Goal: Task Accomplishment & Management: Complete application form

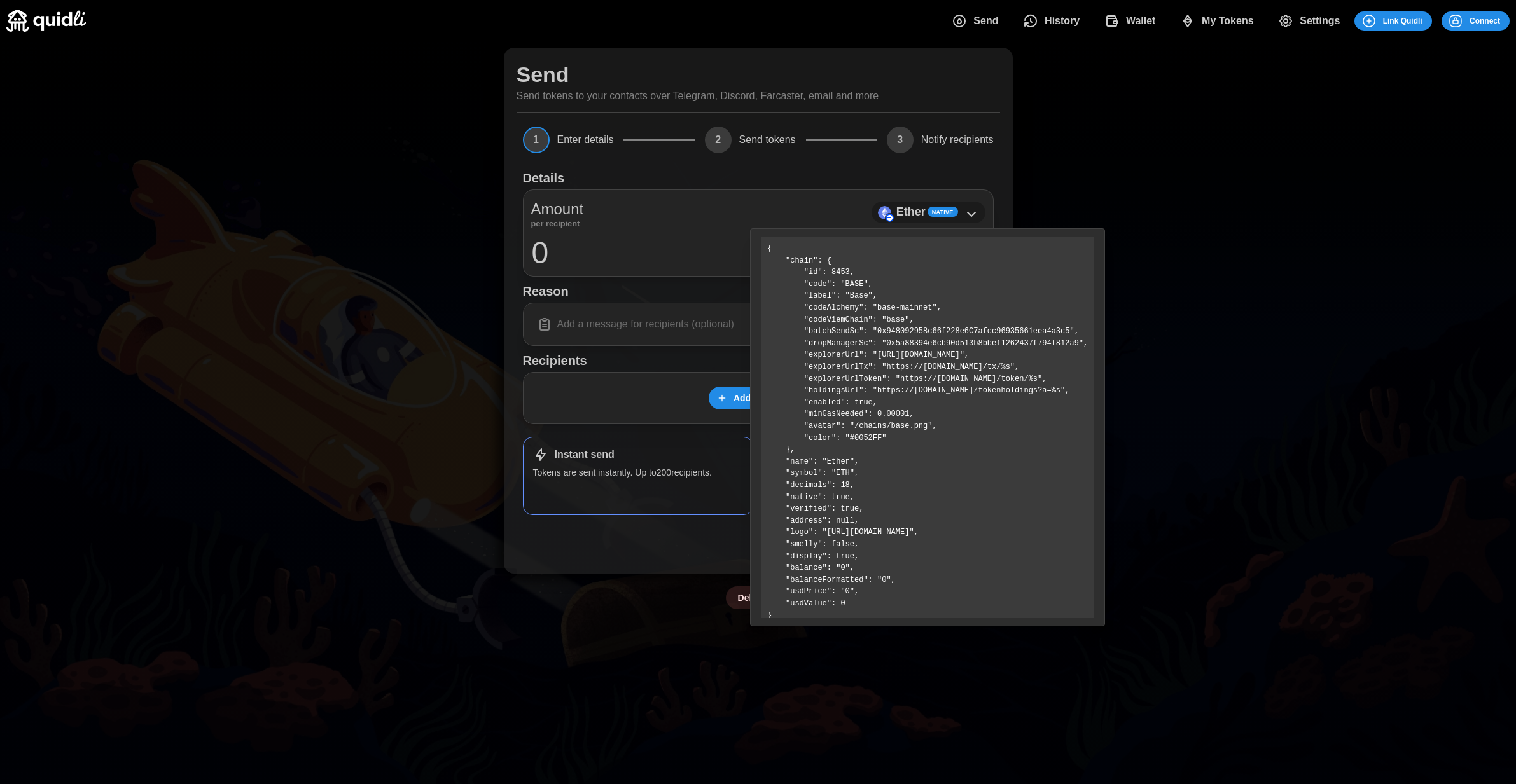
click at [977, 211] on icon at bounding box center [971, 214] width 15 height 15
click at [983, 218] on div "Ether Native" at bounding box center [928, 212] width 114 height 22
click at [968, 214] on icon at bounding box center [971, 214] width 8 height 4
click at [1132, 194] on div "Send Send tokens to your contacts over Telegram, Discord, Farcaster, email and …" at bounding box center [758, 329] width 1516 height 575
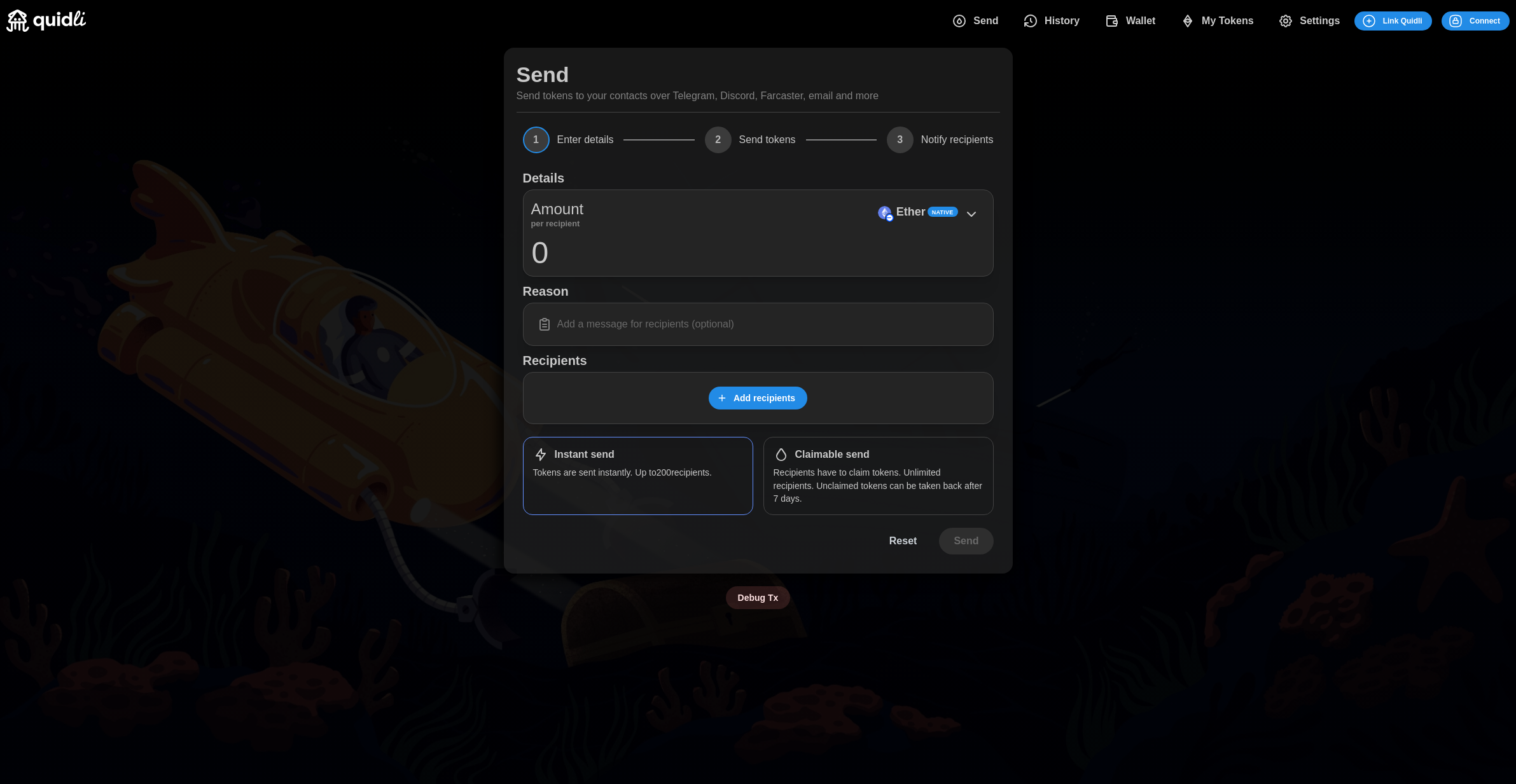
click at [1061, 210] on div "Send Send tokens to your contacts over Telegram, Discord, Farcaster, email and …" at bounding box center [758, 329] width 1516 height 575
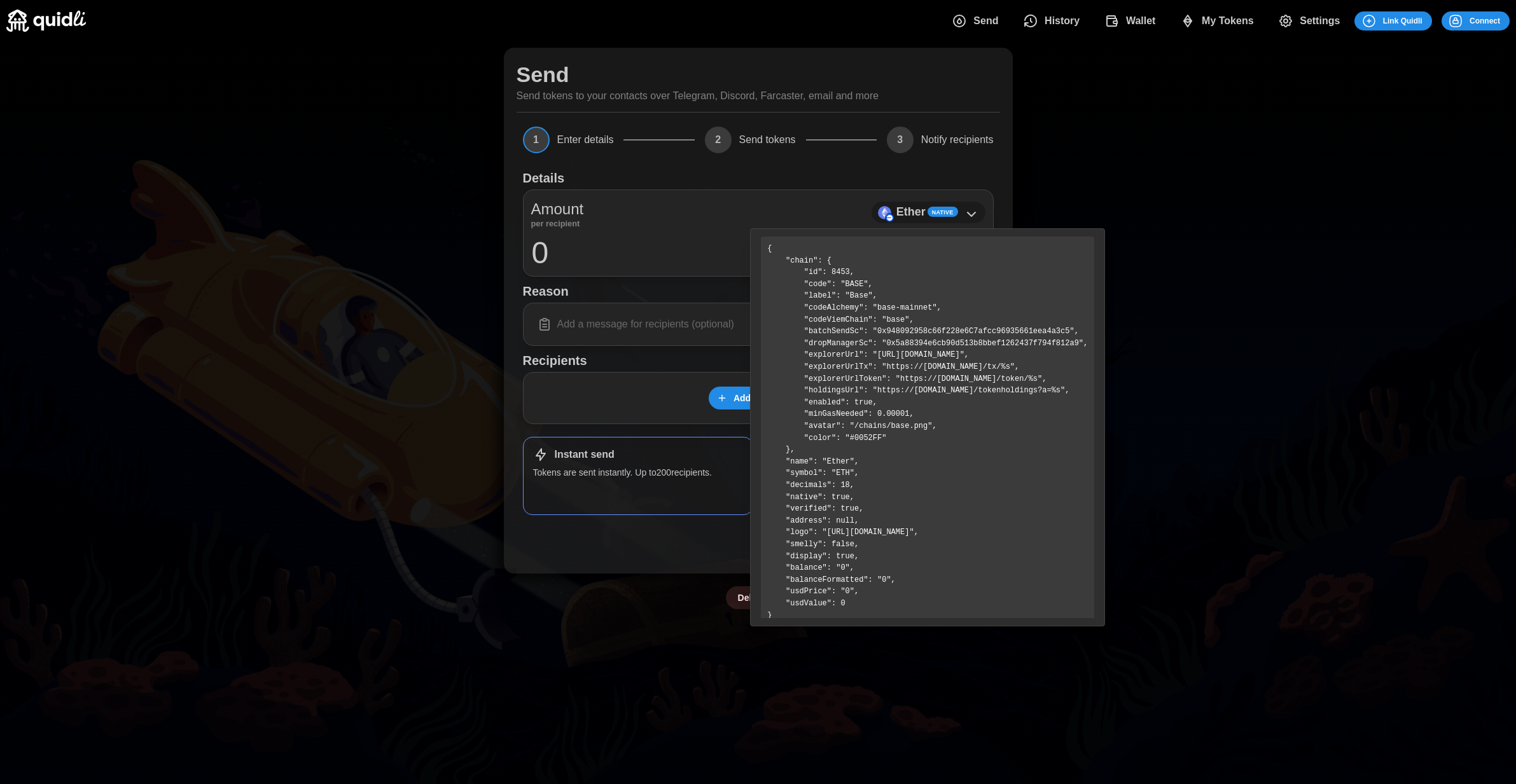
click at [959, 215] on div "Ether Native" at bounding box center [928, 212] width 114 height 22
click at [1075, 196] on div "Send Send tokens to your contacts over Telegram, Discord, Farcaster, email and …" at bounding box center [758, 329] width 1516 height 575
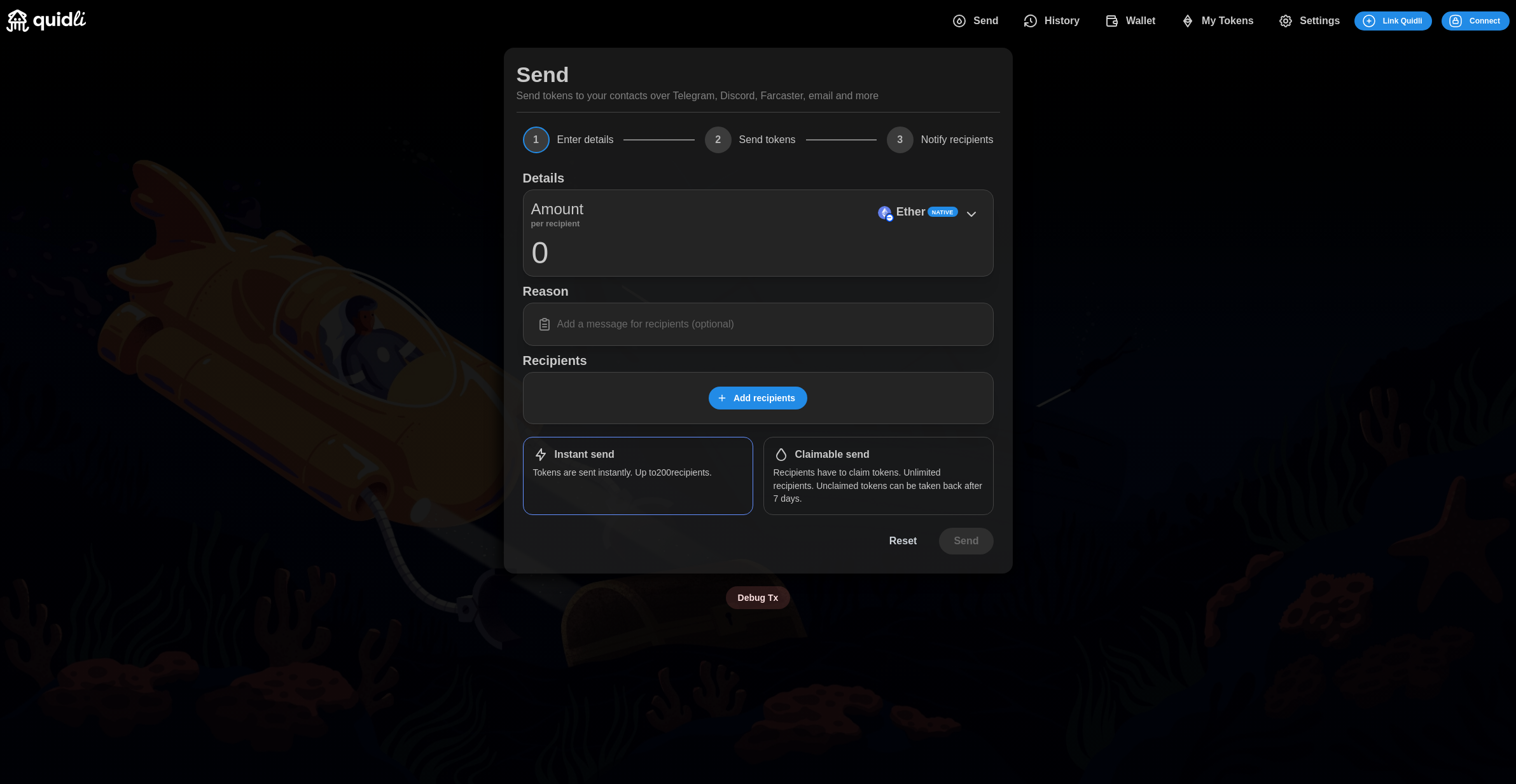
click at [1059, 12] on span "History" at bounding box center [1061, 20] width 35 height 25
click at [1143, 17] on span "Wallet" at bounding box center [1141, 20] width 30 height 25
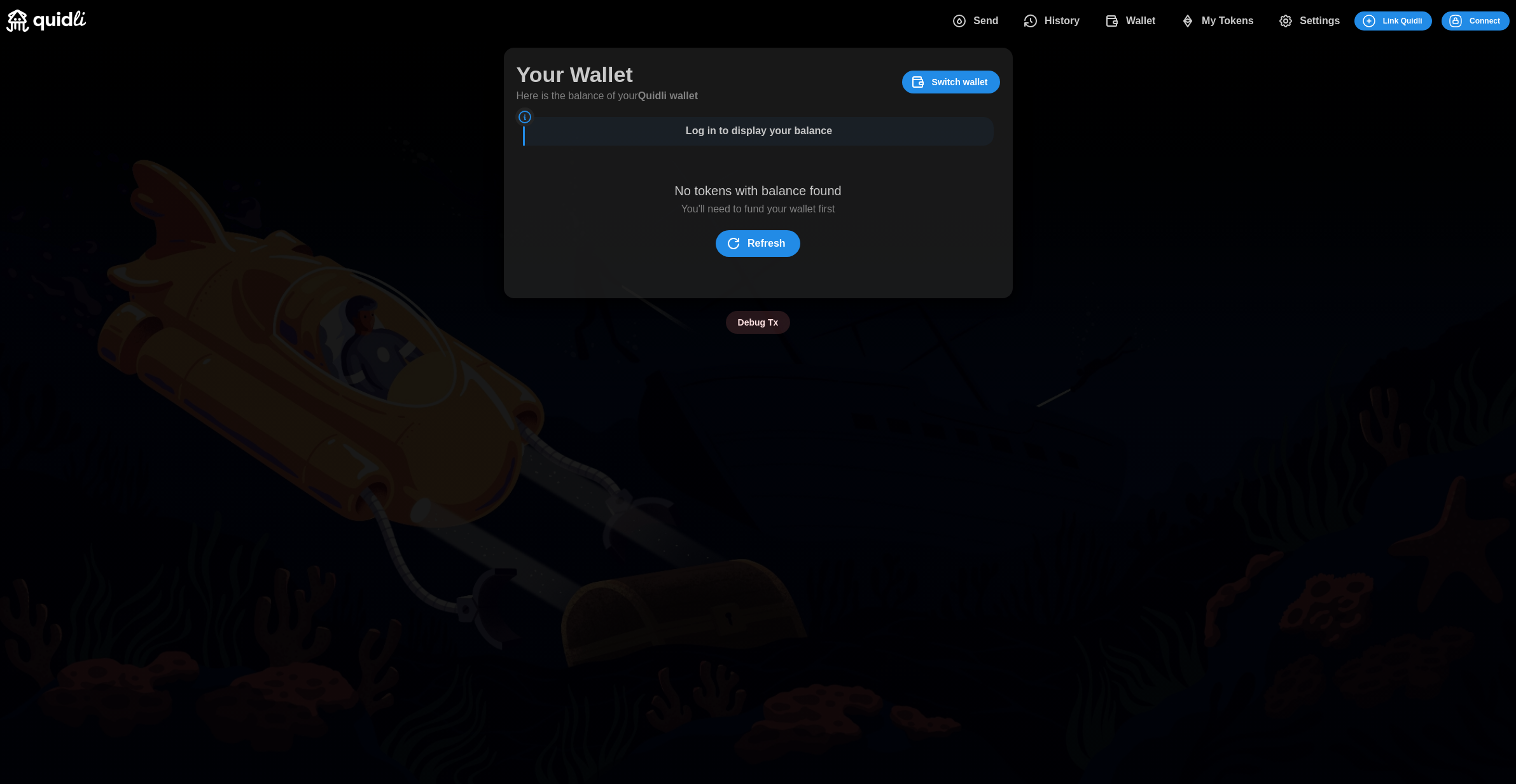
click at [735, 238] on icon "dots" at bounding box center [733, 244] width 15 height 15
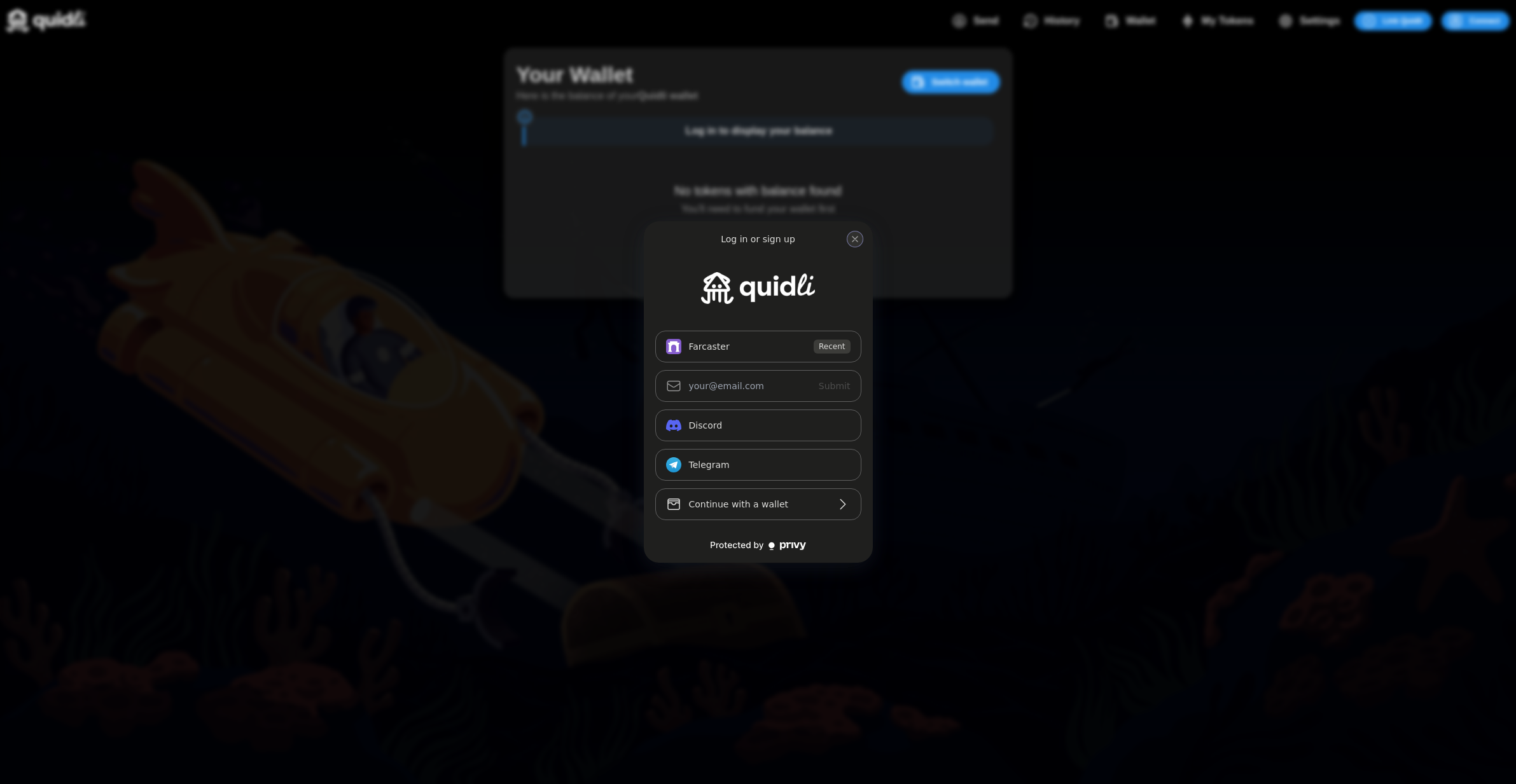
click at [858, 239] on icon "close modal" at bounding box center [855, 239] width 10 height 10
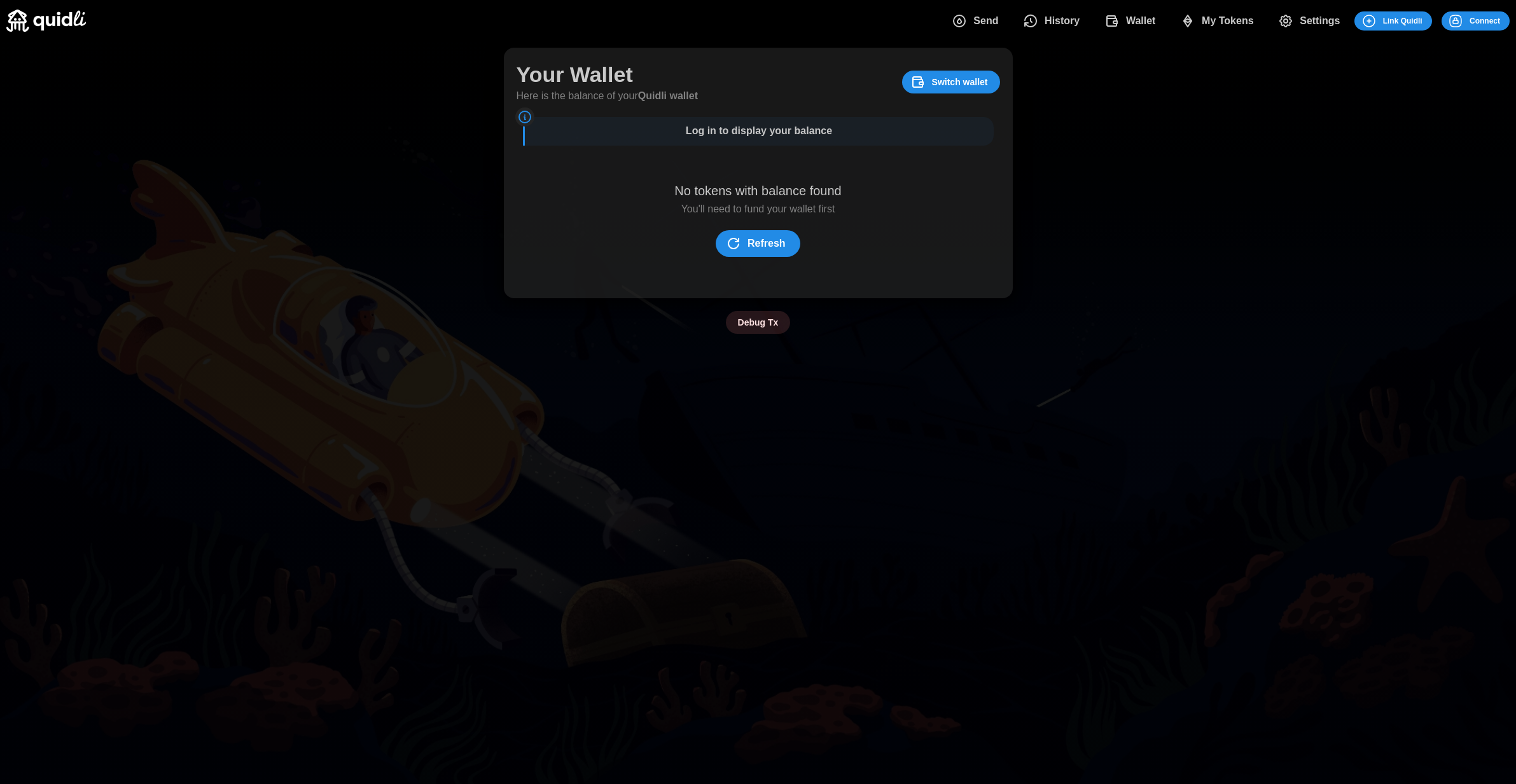
drag, startPoint x: 1179, startPoint y: 244, endPoint x: 1253, endPoint y: 212, distance: 80.6
click at [1253, 212] on div "Your Wallet Here is the balance of your Quidli wallet Switch wallet Log in to d…" at bounding box center [758, 191] width 1516 height 299
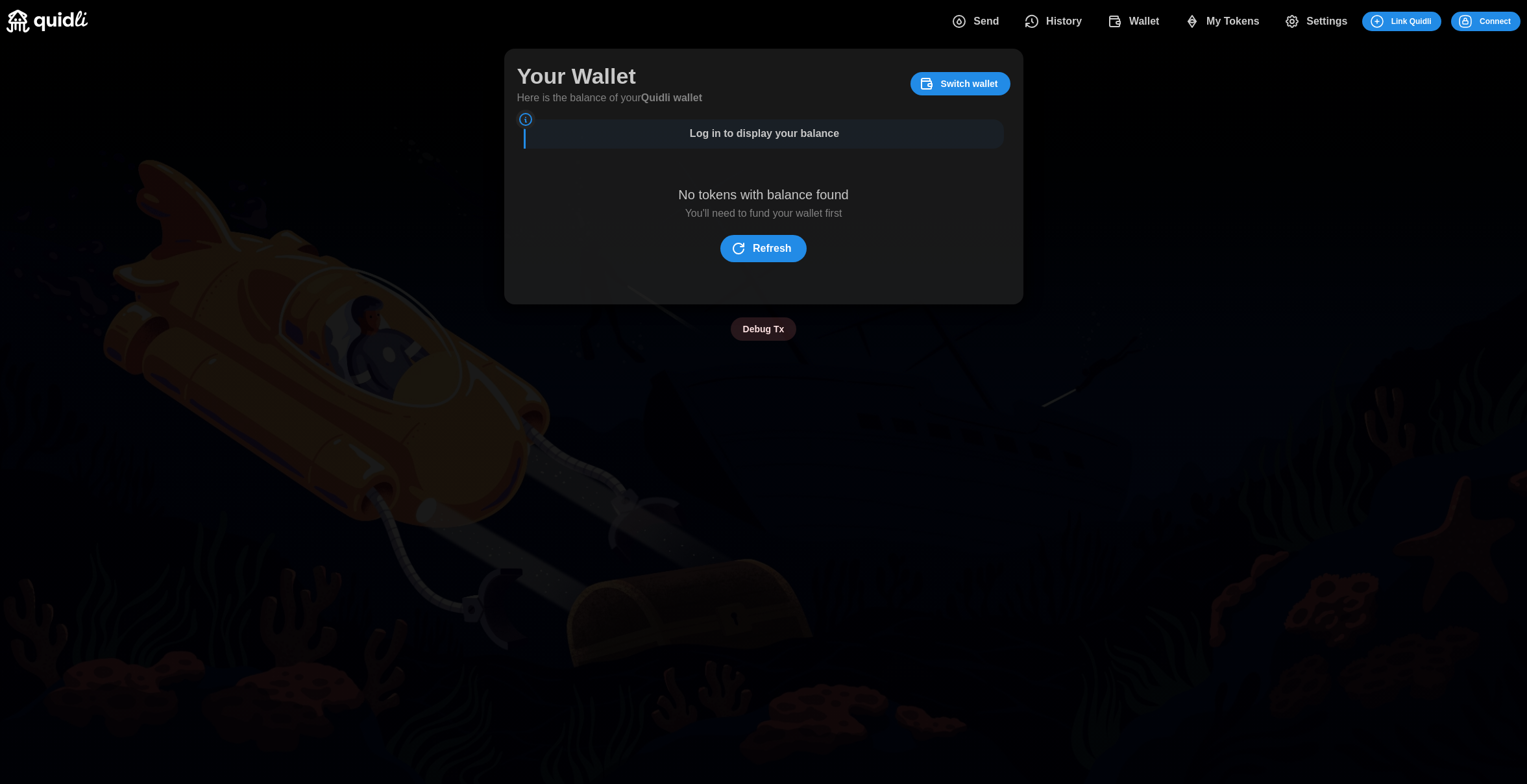
click at [786, 227] on div "No tokens with balance found You'll need to fund your wallet first Refresh" at bounding box center [764, 226] width 461 height 97
click at [780, 242] on span "Refresh" at bounding box center [772, 248] width 39 height 26
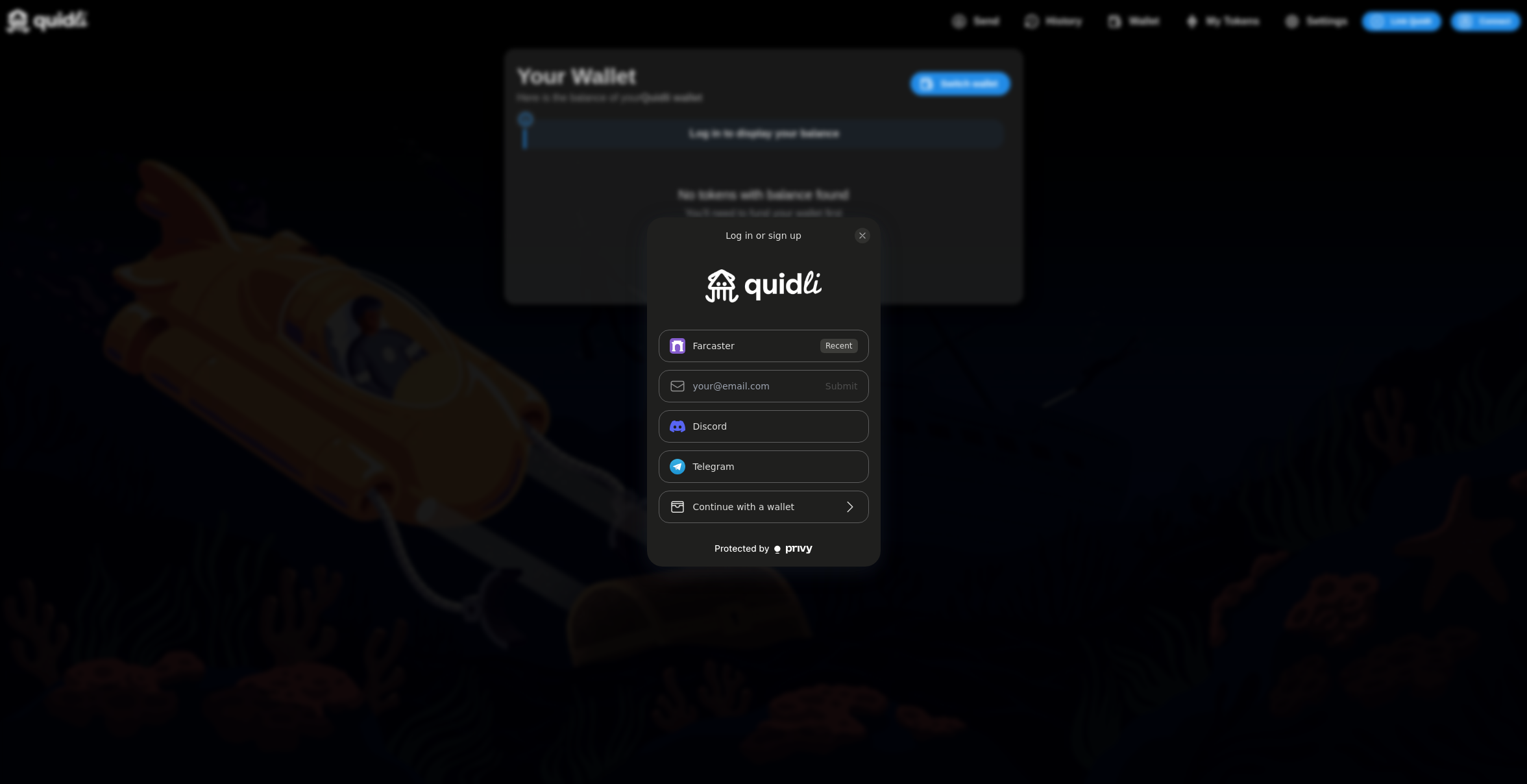
click at [1384, 80] on div "Log in or sign up Farcaster Recent Submit Continue with Email Discord Telegram_…" at bounding box center [763, 392] width 1527 height 784
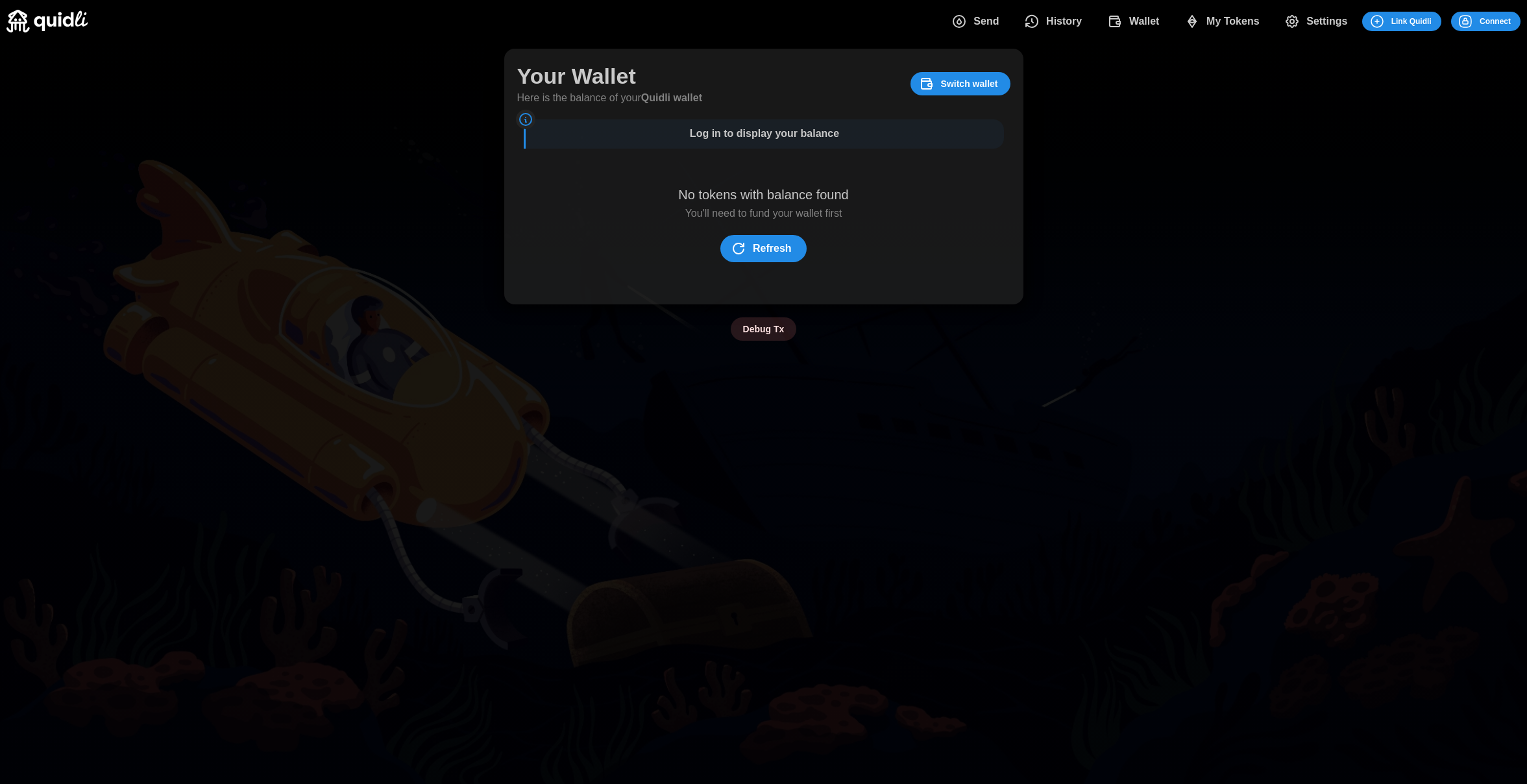
click at [1478, 22] on span "Connect" at bounding box center [1484, 22] width 53 height 18
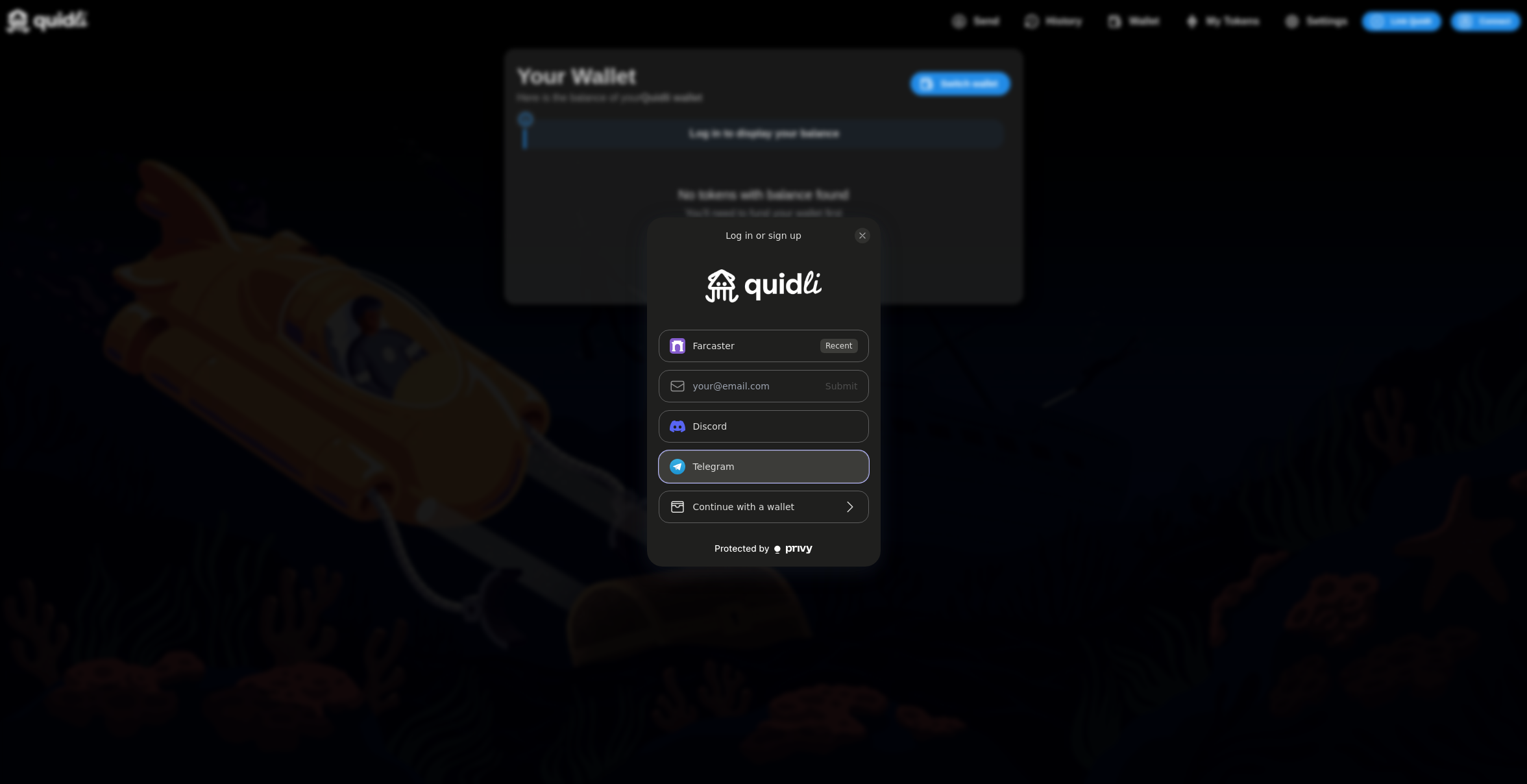
click at [799, 469] on button "Telegram_logo Telegram" at bounding box center [764, 467] width 210 height 33
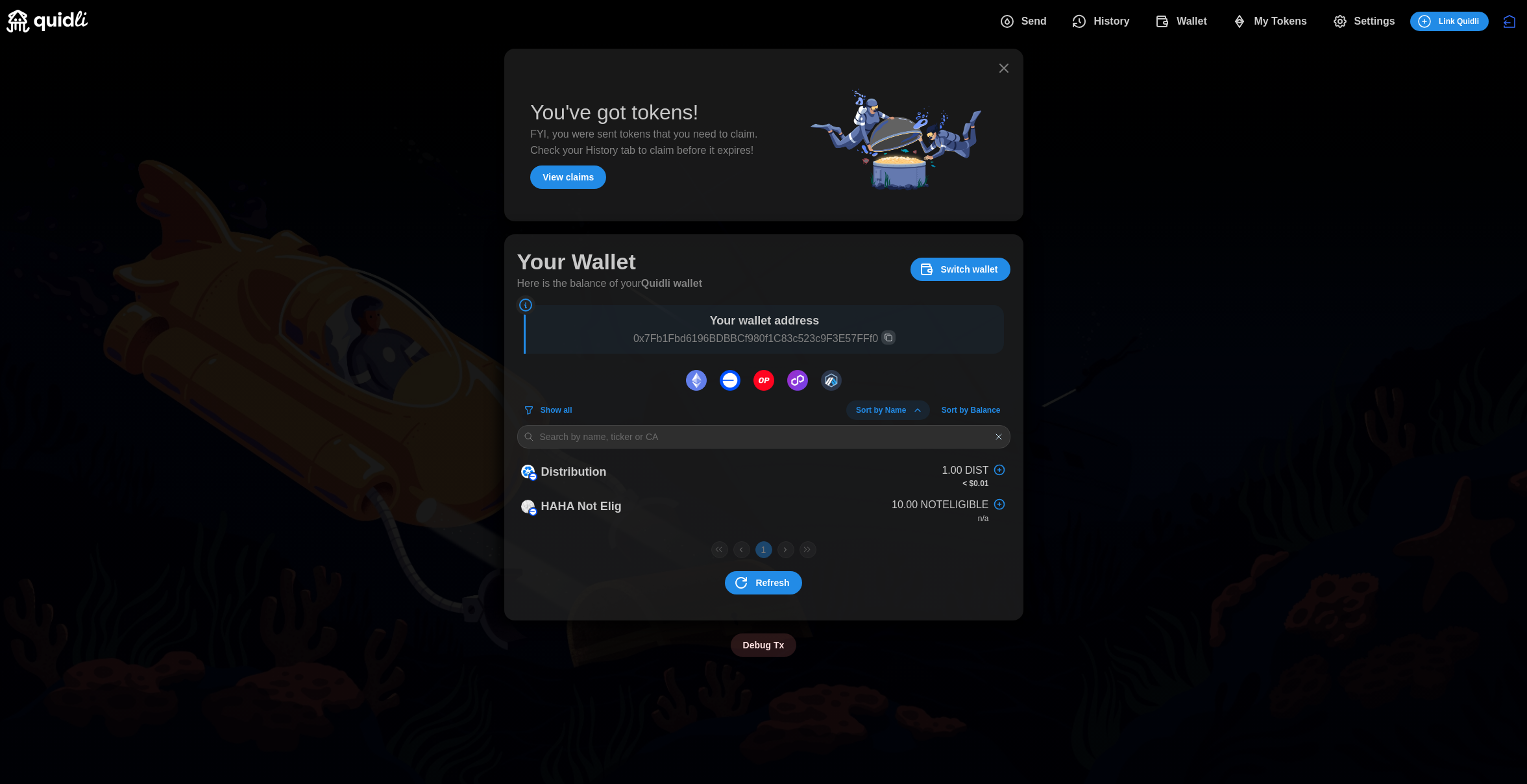
click at [1241, 15] on icon "dots" at bounding box center [1239, 22] width 15 height 15
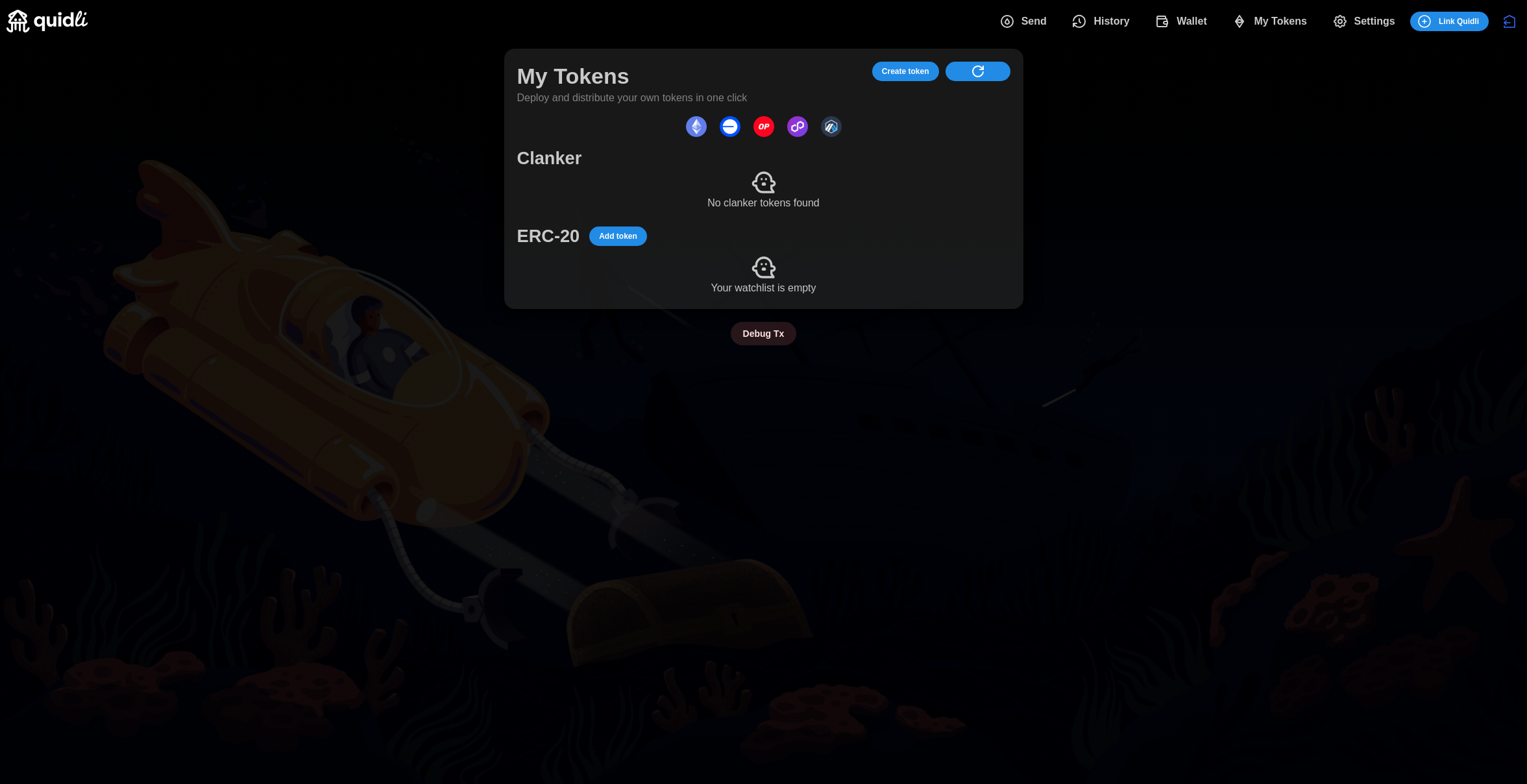
click at [770, 196] on p "No clanker tokens found" at bounding box center [764, 203] width 493 height 16
click at [767, 203] on p "No clanker tokens found" at bounding box center [764, 203] width 493 height 16
click at [579, 91] on p "Deploy and distribute your own tokens in one click" at bounding box center [632, 98] width 230 height 16
click at [769, 135] on img "dots" at bounding box center [764, 127] width 21 height 21
click at [696, 126] on img "dots" at bounding box center [696, 127] width 21 height 21
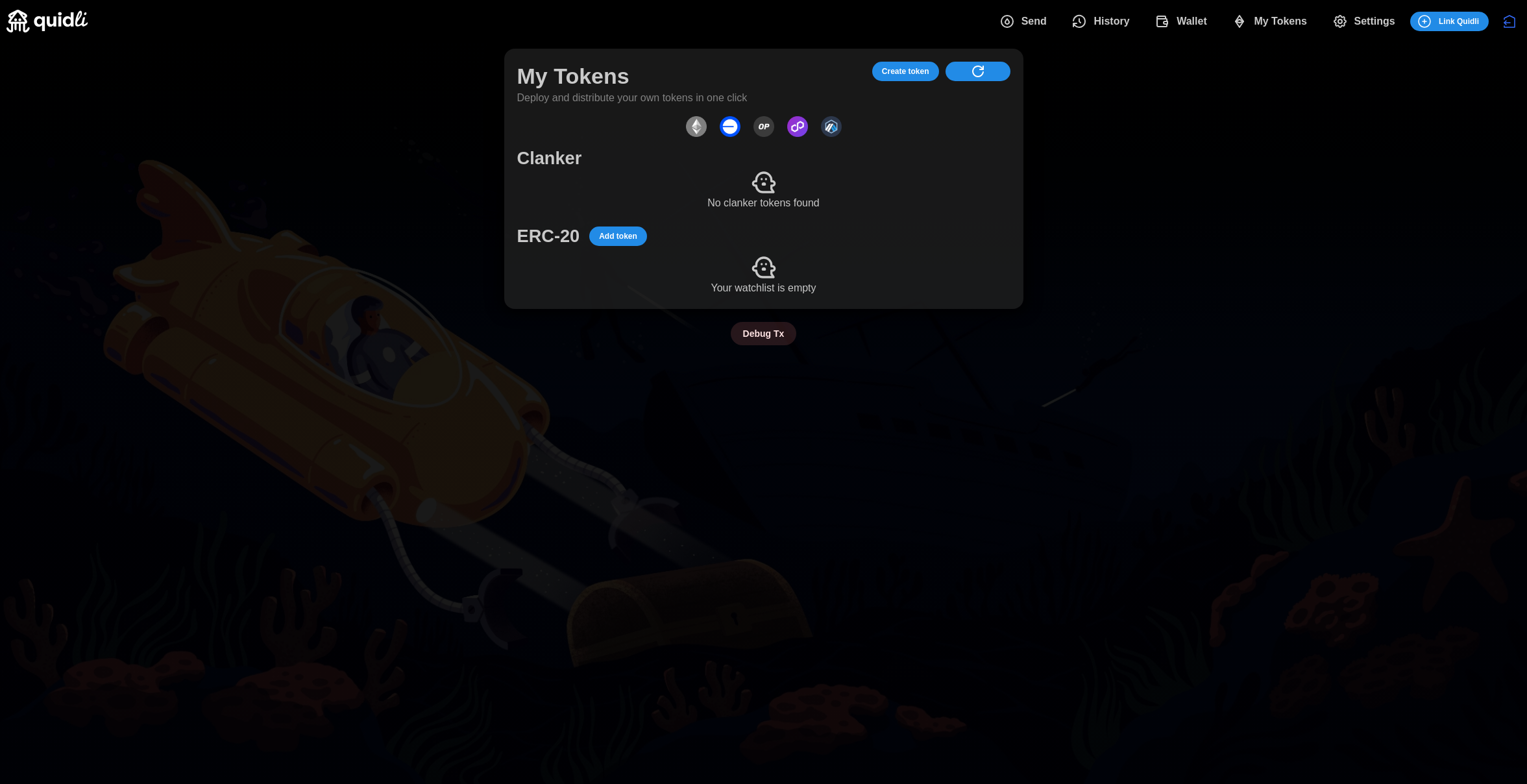
click at [920, 71] on span "Create token" at bounding box center [906, 71] width 47 height 18
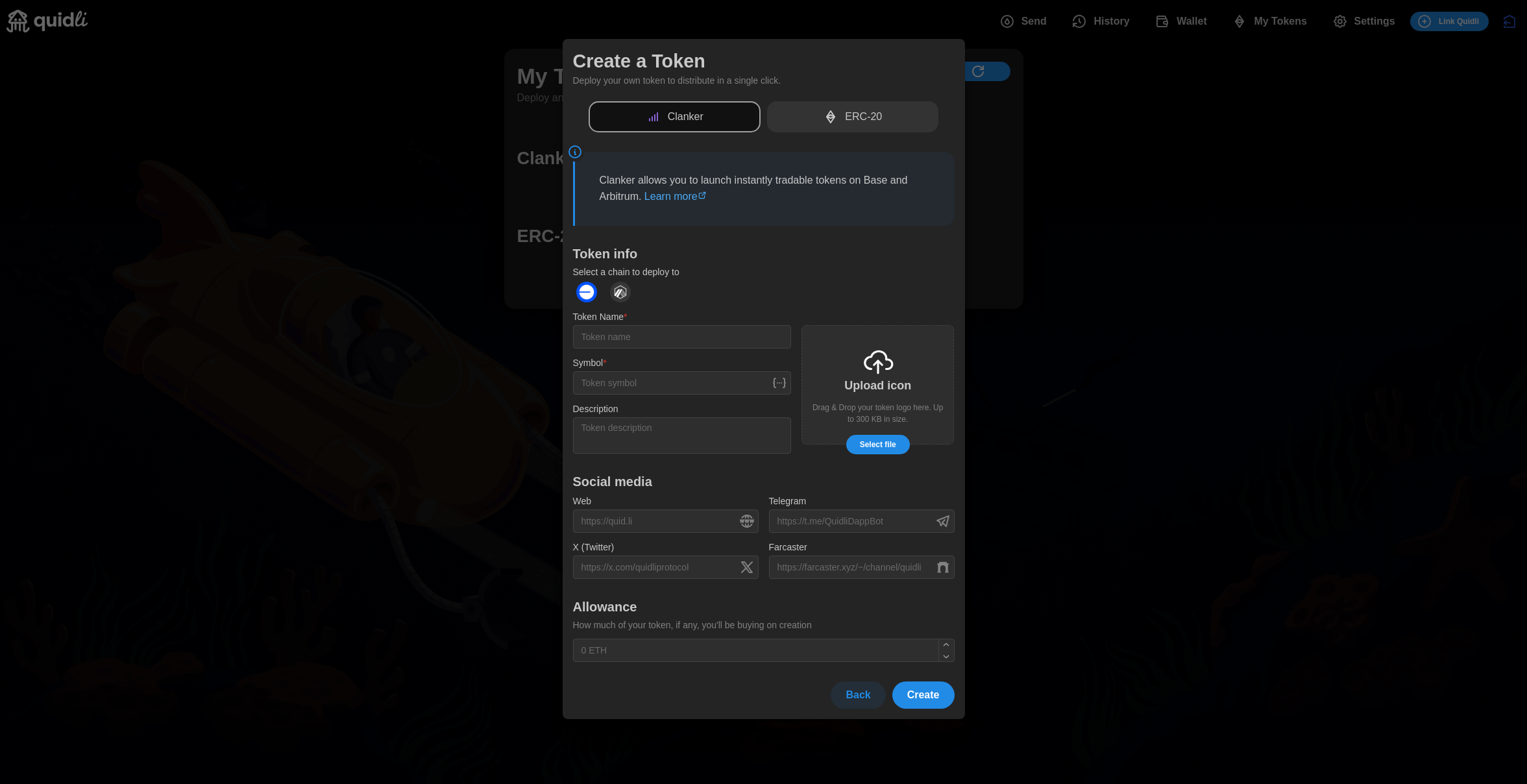
click at [840, 110] on div "ERC-20" at bounding box center [853, 117] width 172 height 32
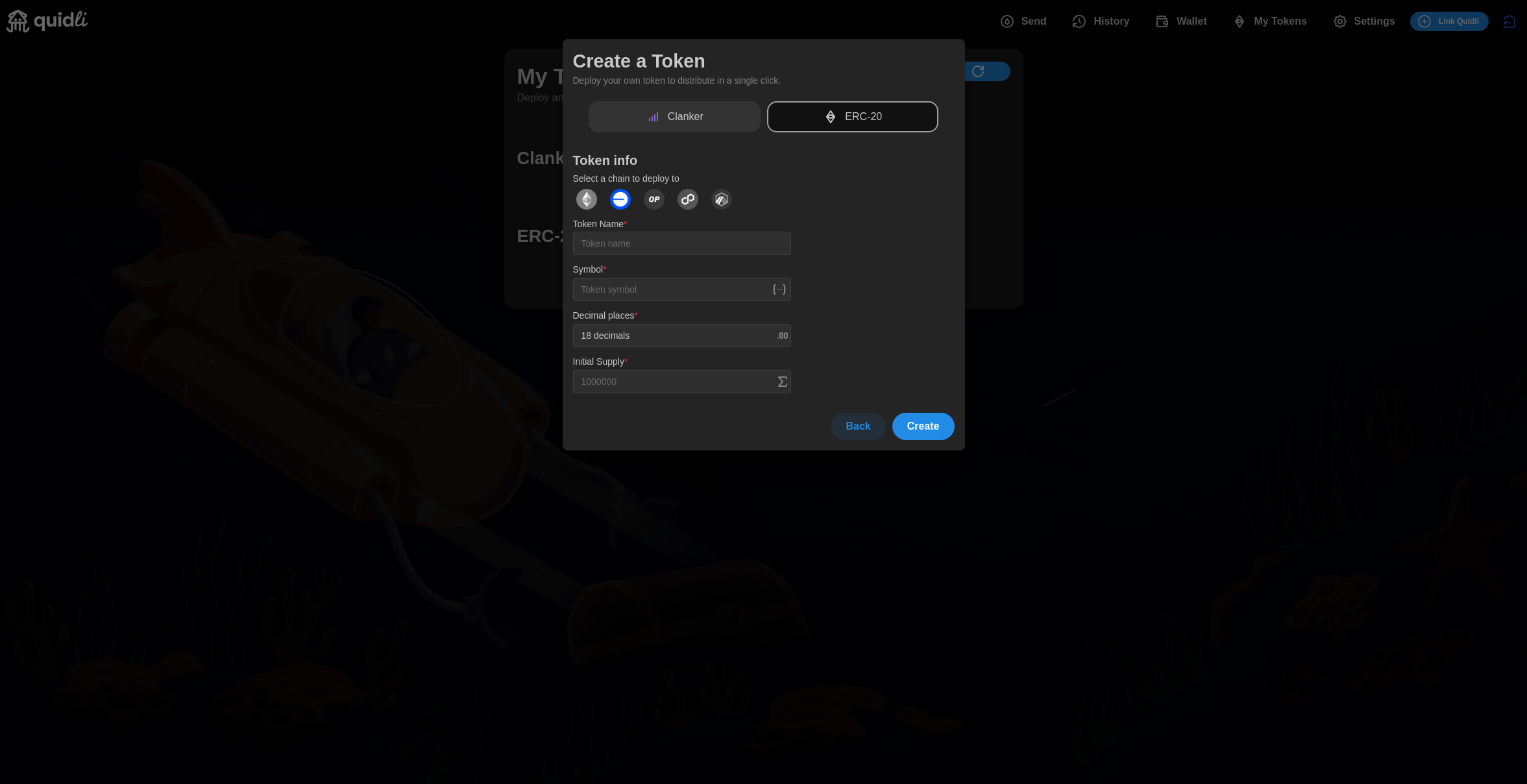
click at [727, 119] on div "Clanker" at bounding box center [674, 117] width 172 height 32
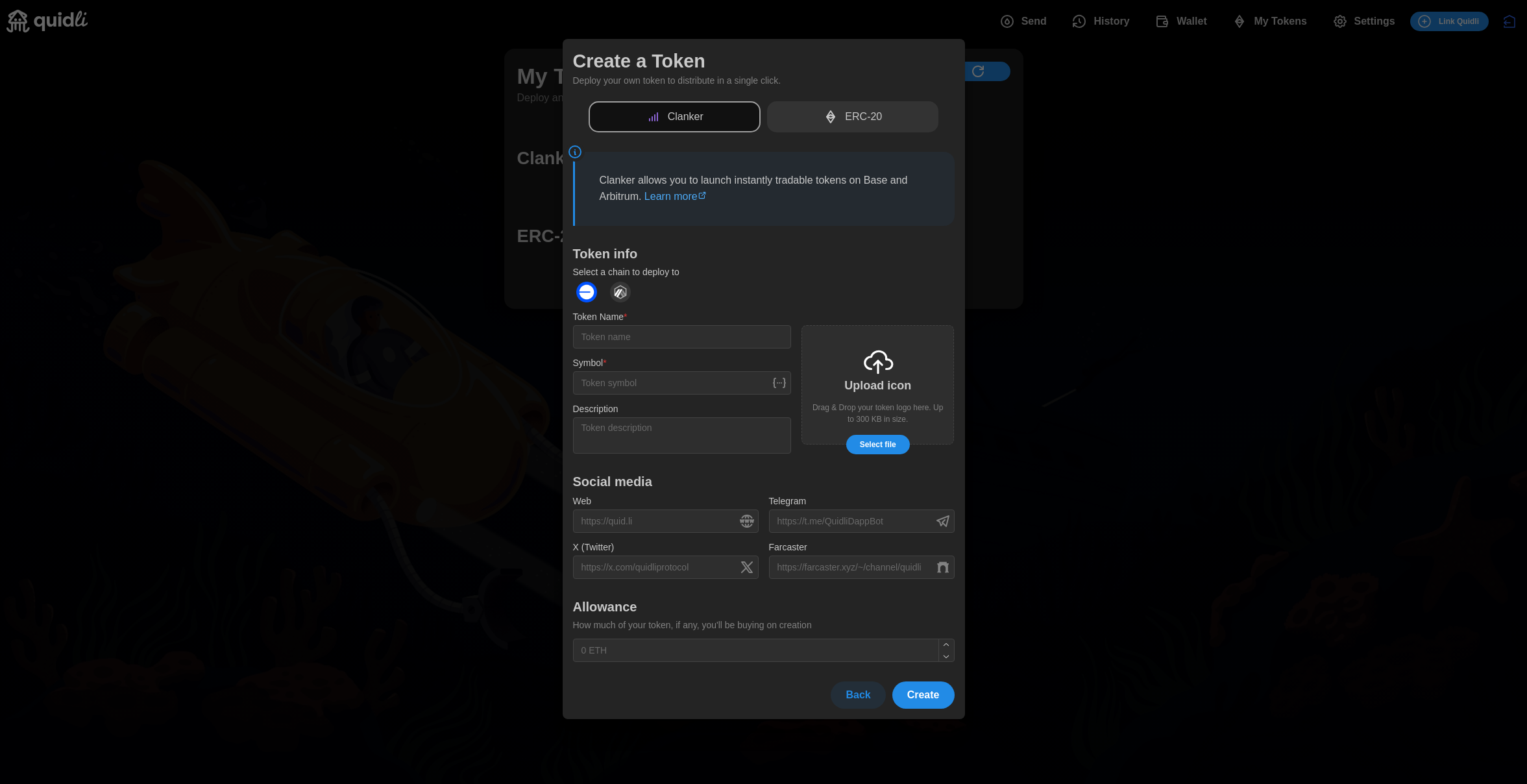
click at [845, 119] on div "ERC-20" at bounding box center [853, 117] width 172 height 32
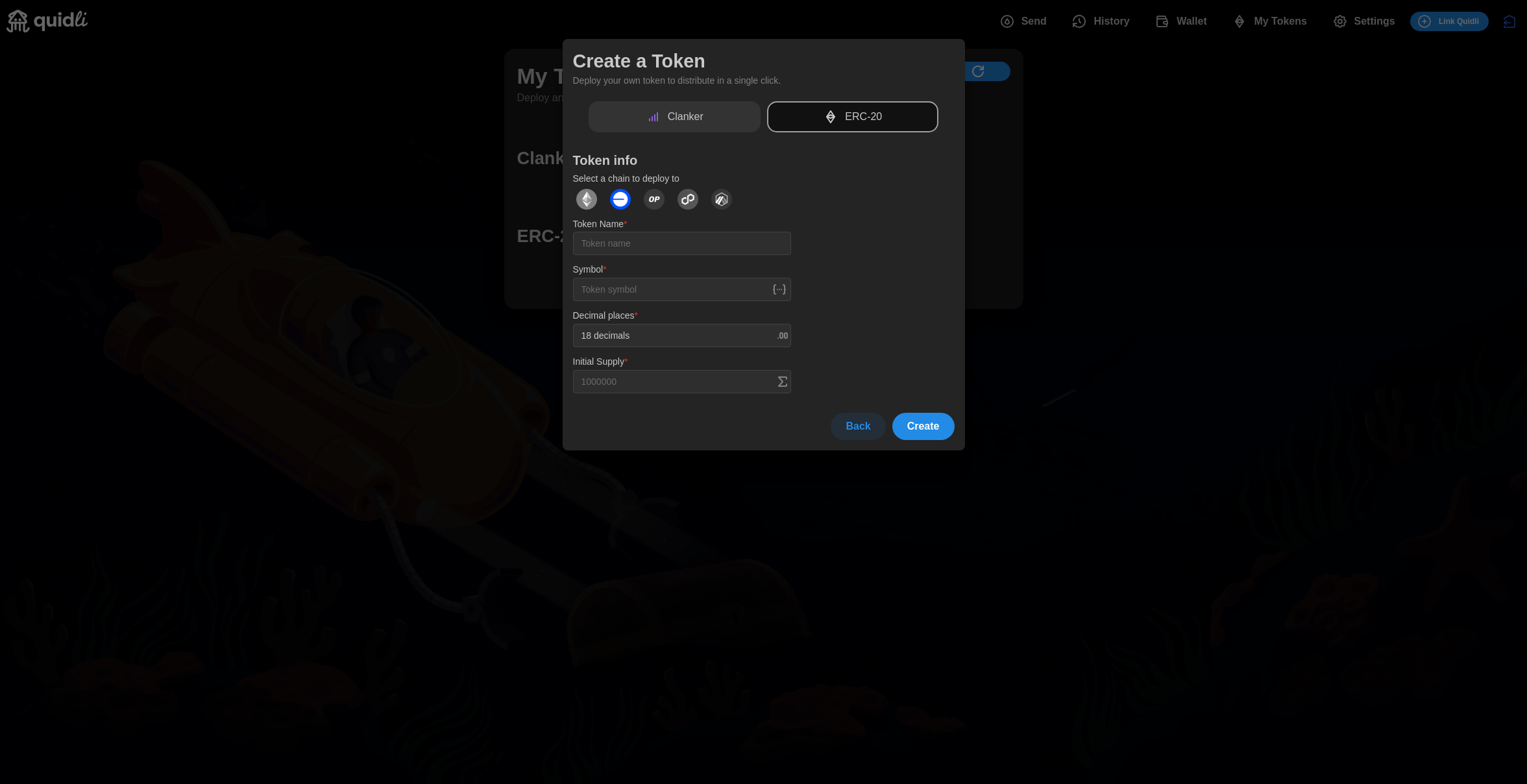
click at [634, 117] on div "Clanker" at bounding box center [674, 117] width 172 height 32
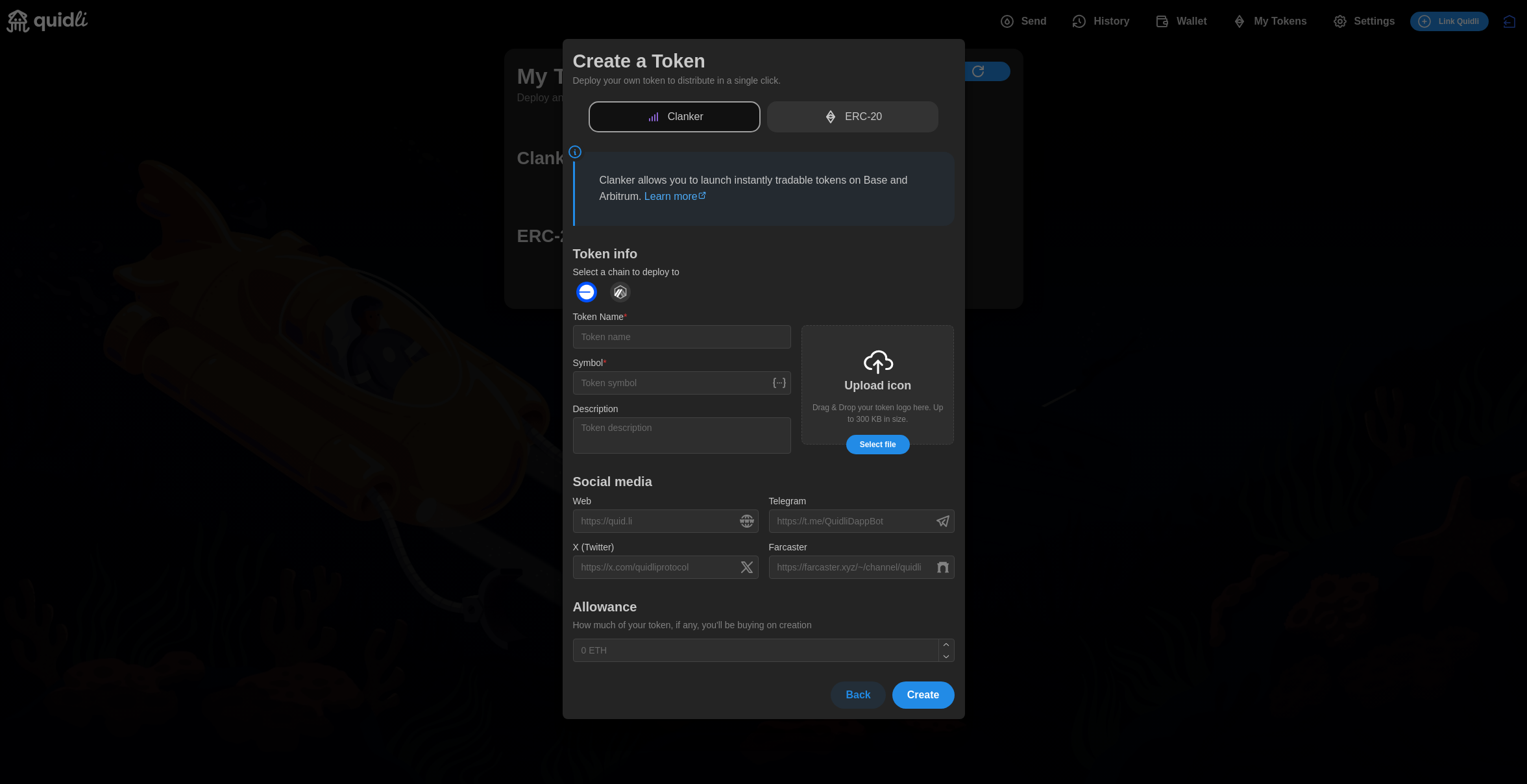
click at [807, 116] on div "ERC-20" at bounding box center [853, 117] width 172 height 32
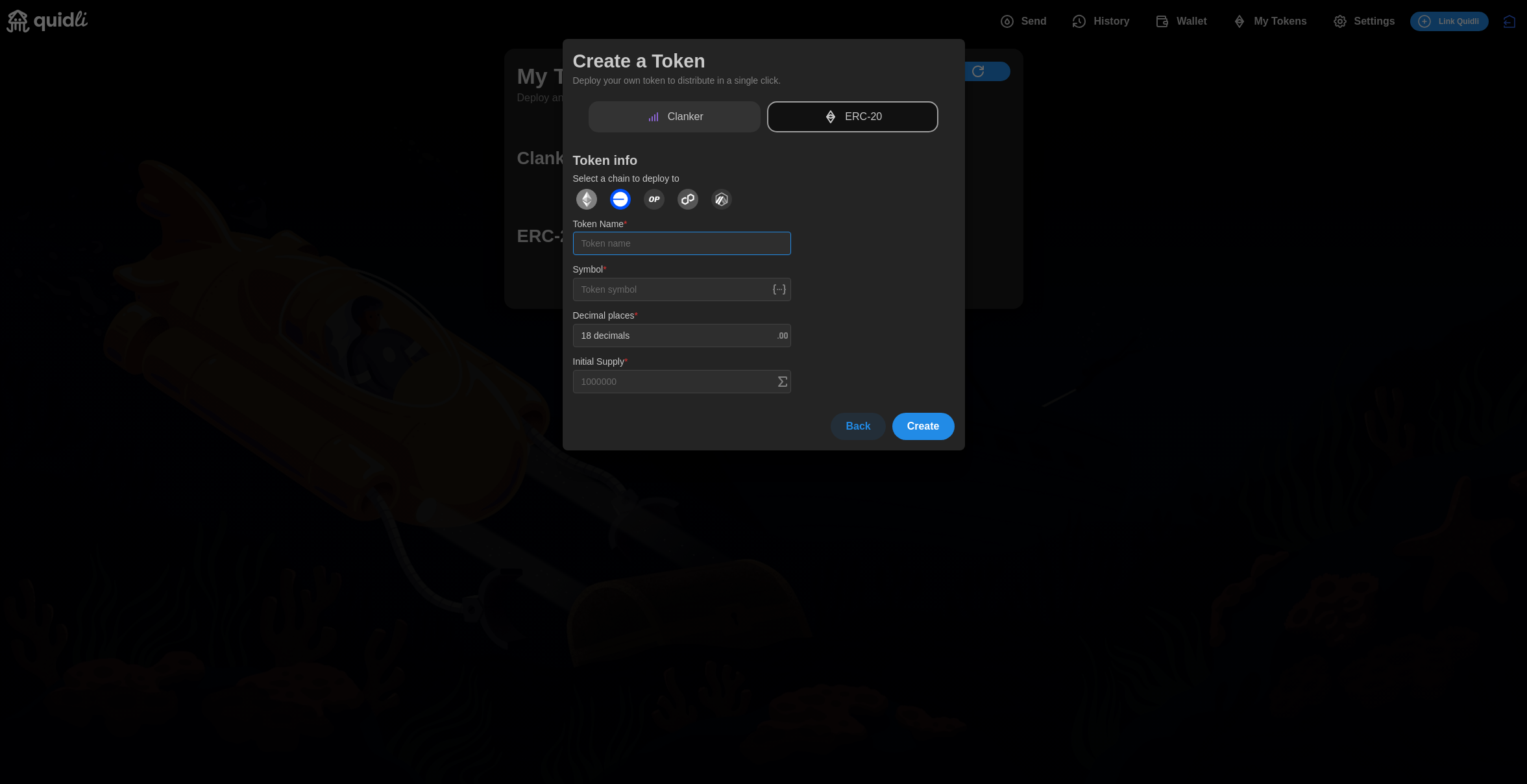
click at [684, 243] on input "Token Name *" at bounding box center [682, 244] width 218 height 24
click at [692, 292] on input "Symbol *" at bounding box center [682, 290] width 218 height 24
click at [778, 285] on icon at bounding box center [779, 289] width 15 height 15
click at [682, 243] on input "Token Name *" at bounding box center [682, 244] width 218 height 24
click at [583, 196] on img "dots" at bounding box center [587, 199] width 21 height 21
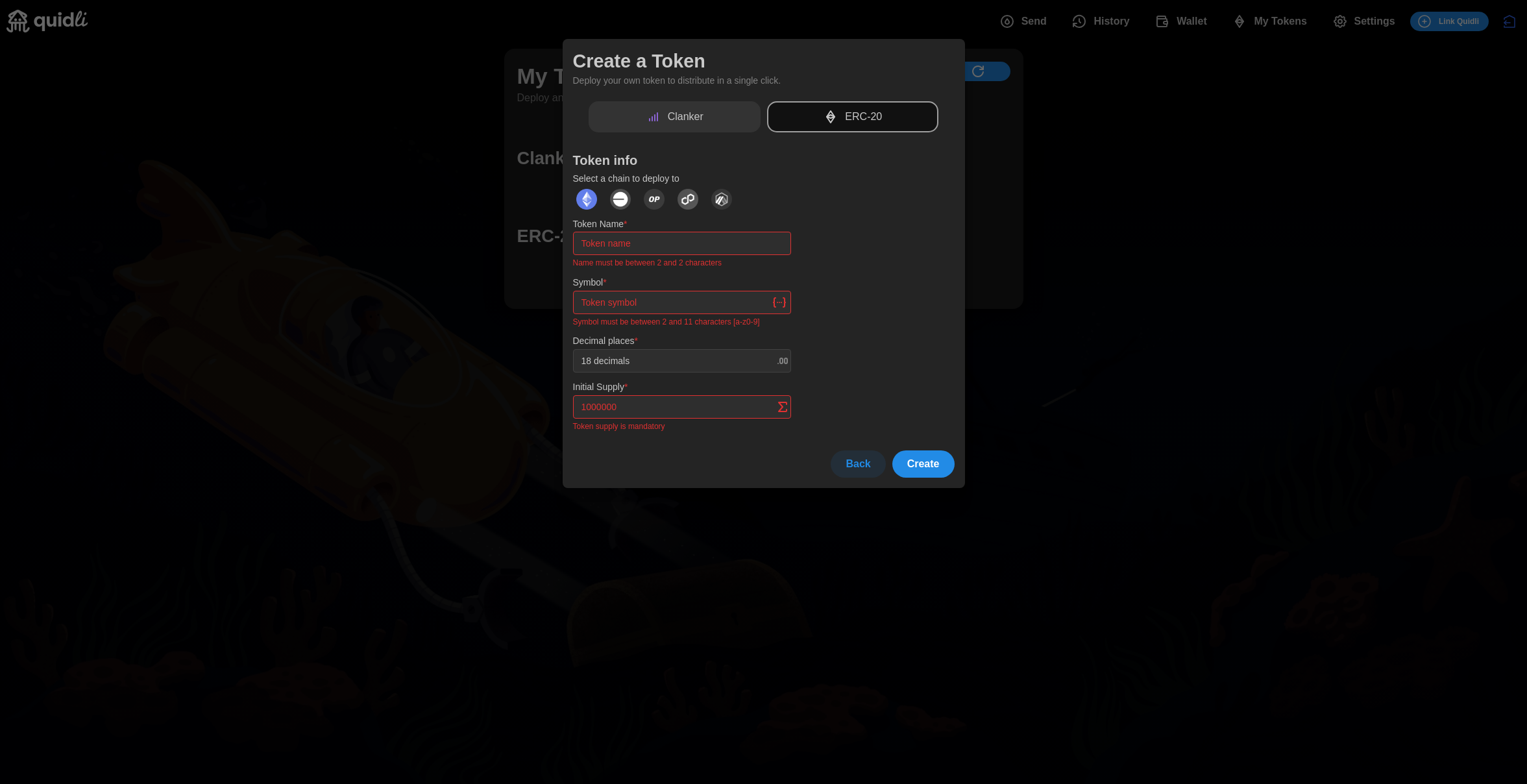
click at [624, 201] on img "dots" at bounding box center [620, 199] width 21 height 21
click at [641, 246] on input "Token Name *" at bounding box center [682, 244] width 218 height 24
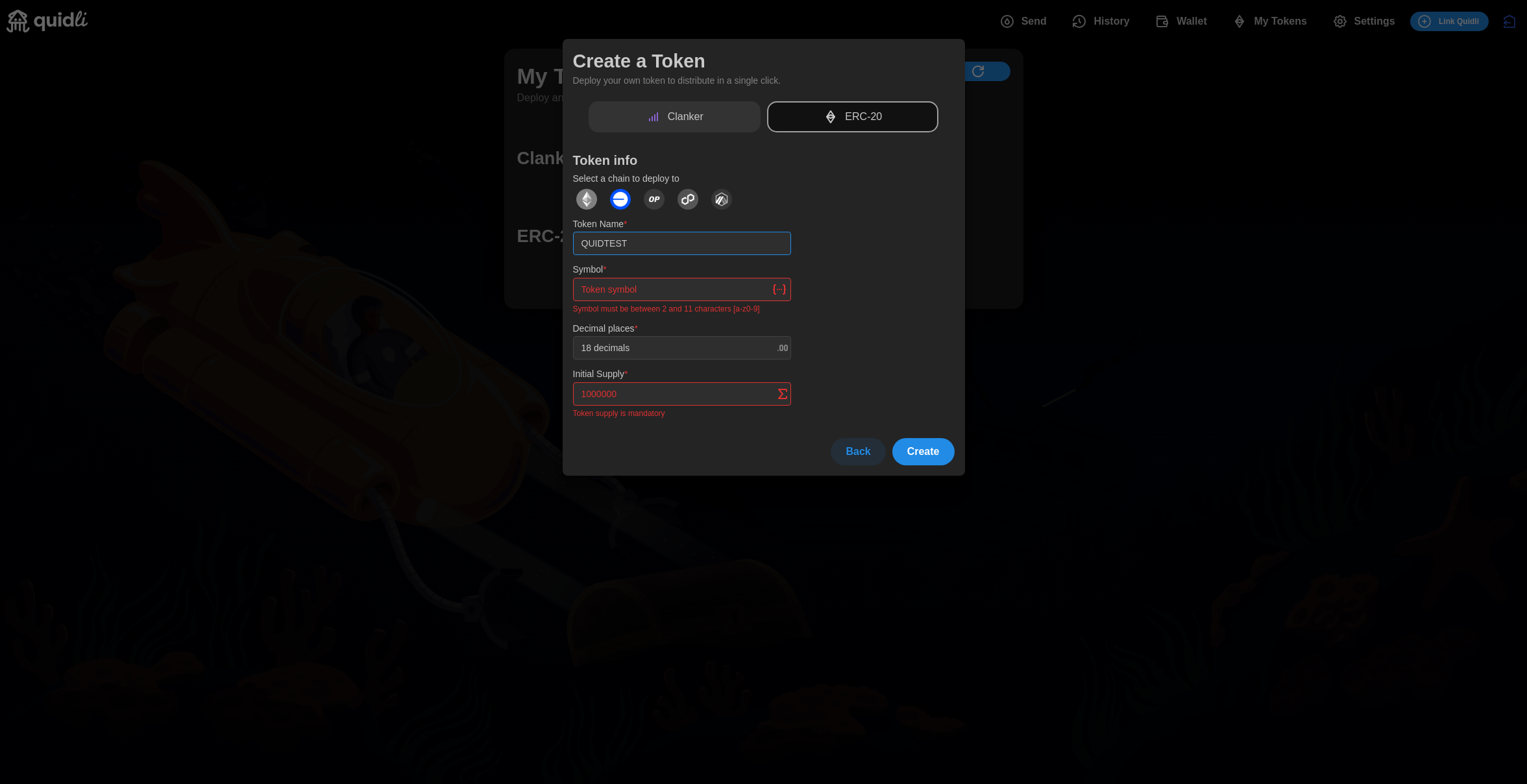
type input "QUIDTEST"
click at [716, 283] on input "Symbol *" at bounding box center [682, 290] width 218 height 24
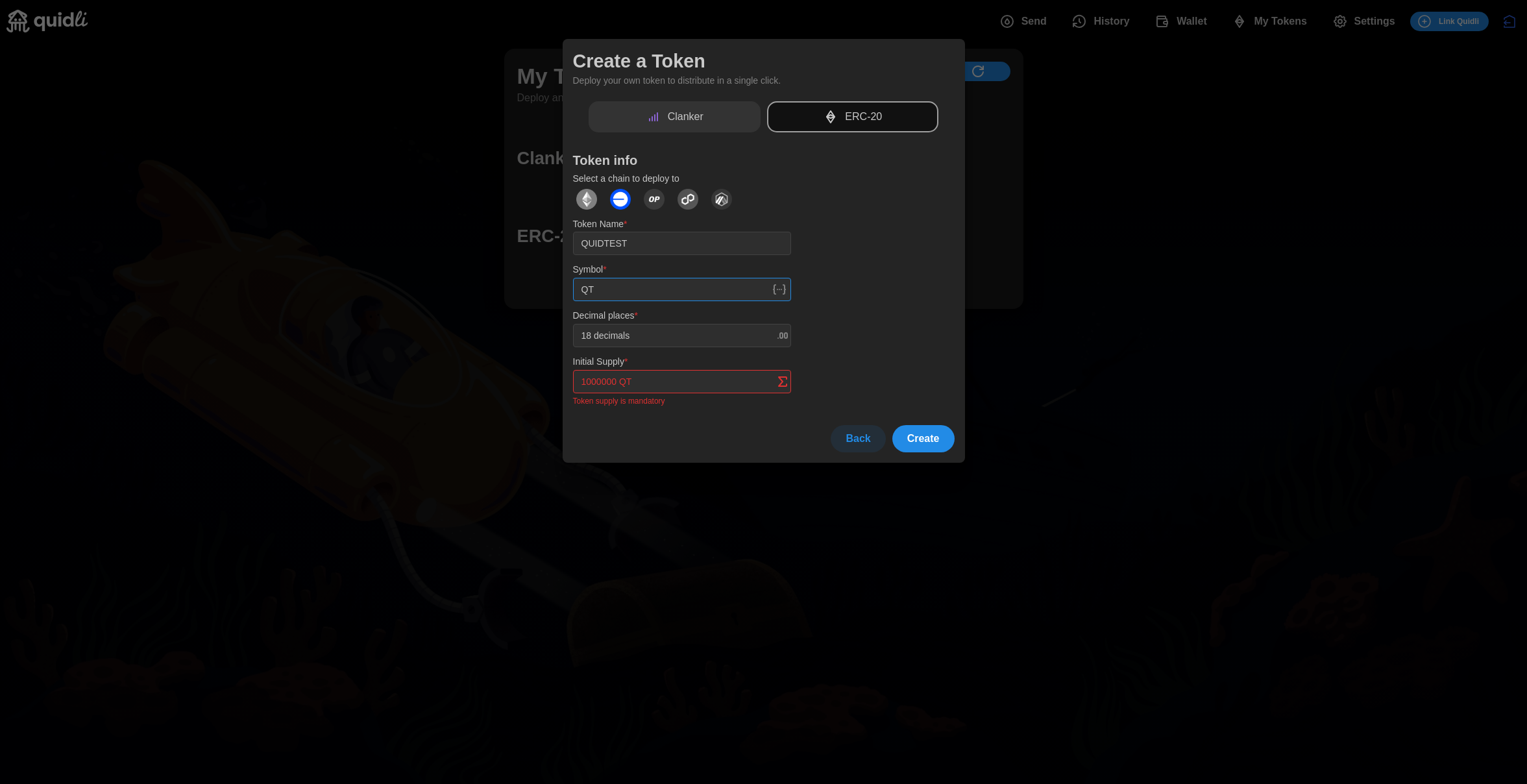
type input "QT"
click at [683, 381] on input "Initial Supply *" at bounding box center [682, 382] width 218 height 24
type input "1000000000 QT"
click at [923, 422] on span "Create" at bounding box center [923, 426] width 33 height 26
click at [650, 282] on input "QT" at bounding box center [682, 290] width 218 height 24
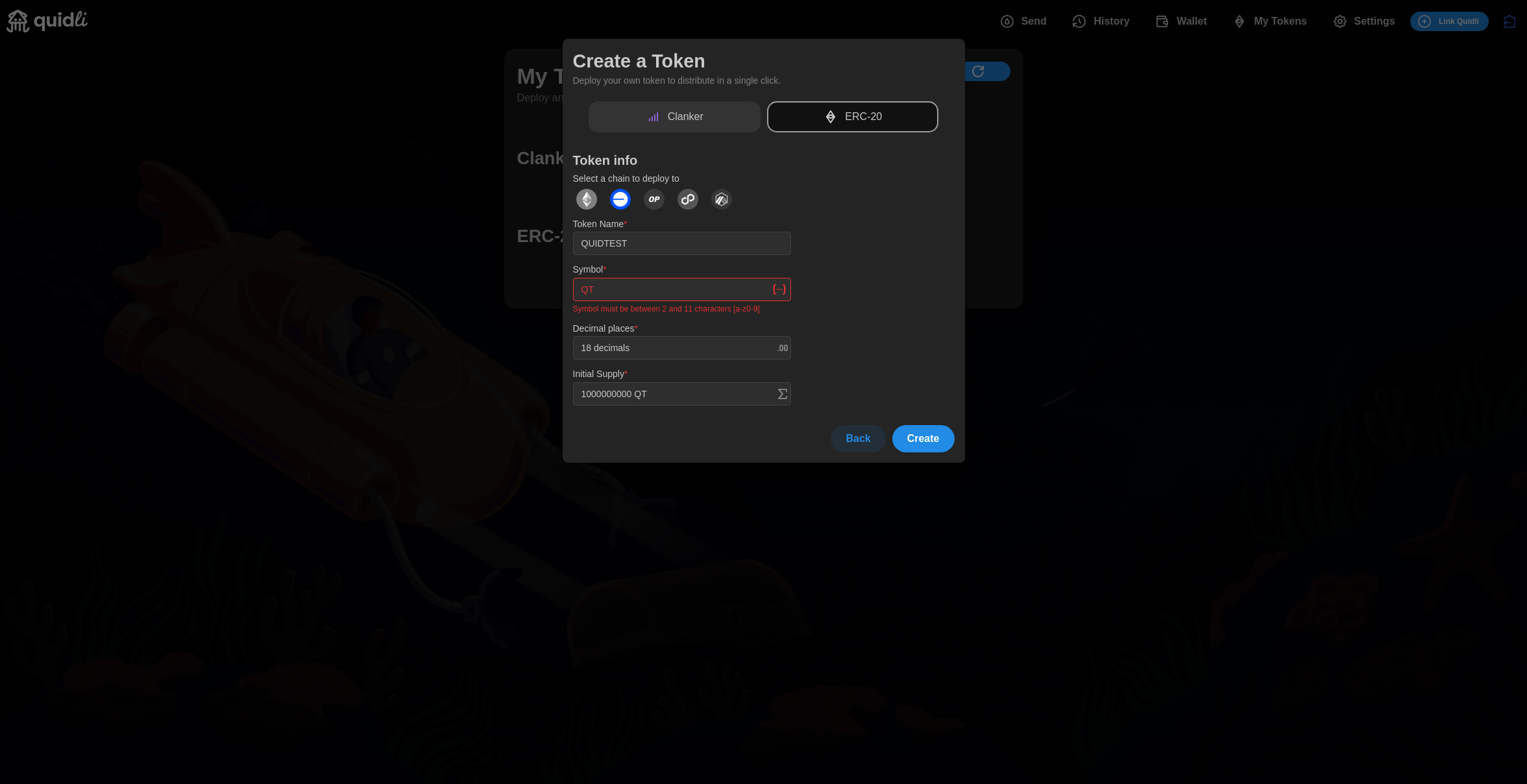
type input "1QT"
type input "1000000000 1QT"
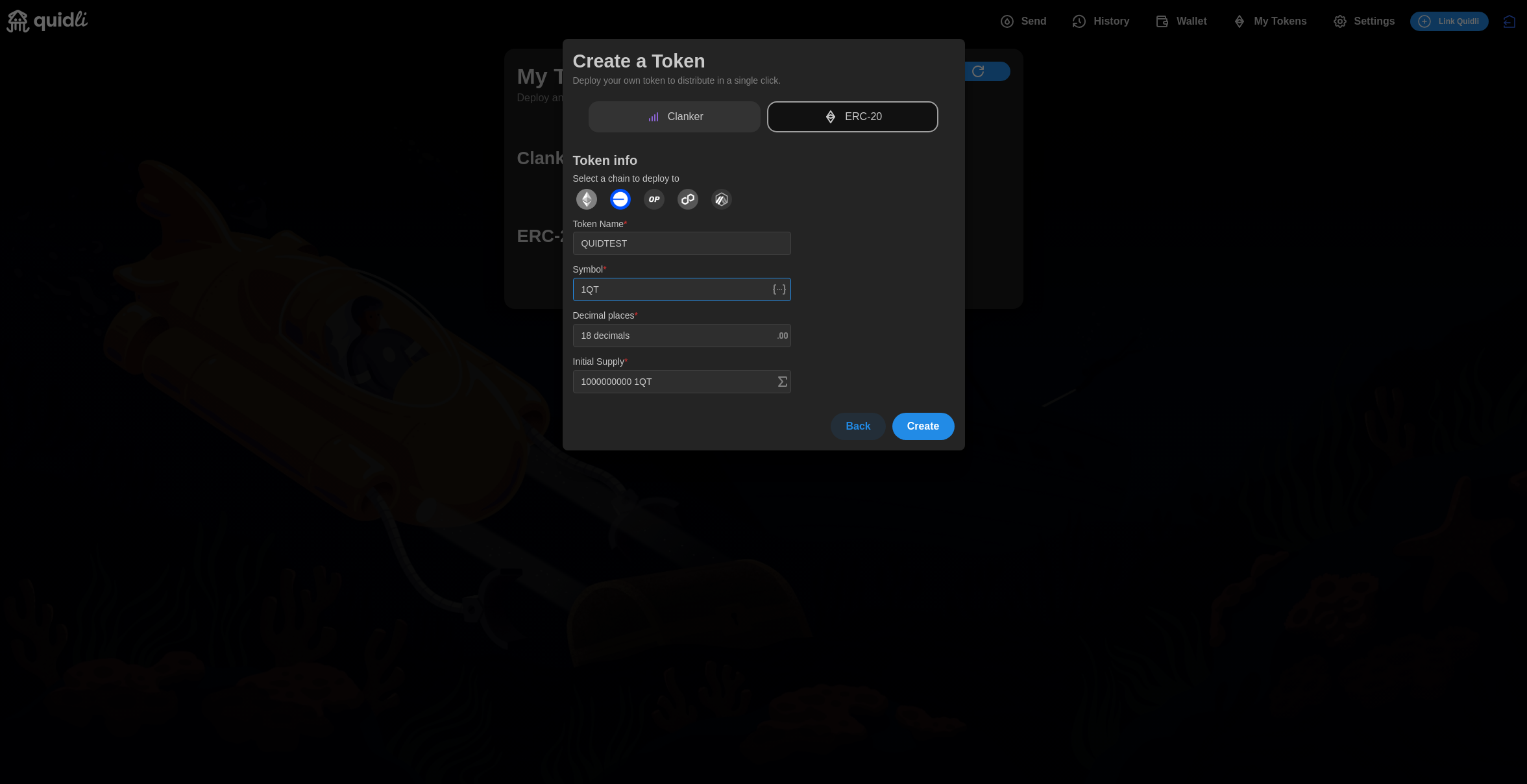
type input "QT"
type input "1000000000 QT"
click at [933, 434] on span "Create" at bounding box center [923, 426] width 33 height 26
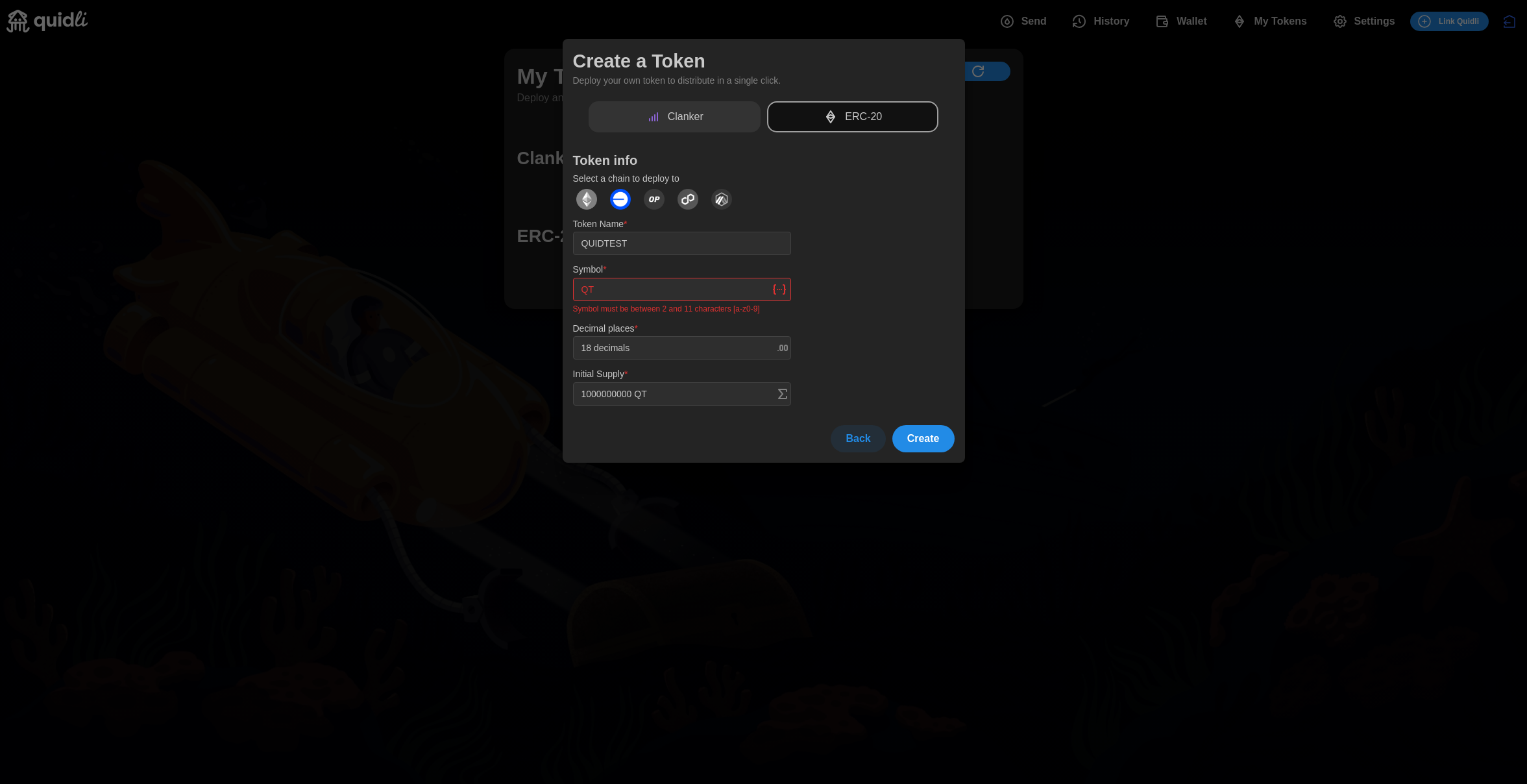
click at [892, 425] on button "Create" at bounding box center [923, 438] width 62 height 27
click at [699, 281] on input "QT" at bounding box center [682, 290] width 218 height 24
click at [699, 285] on input "QT" at bounding box center [682, 290] width 218 height 24
type input "QTT"
type input "1000000000 QTT"
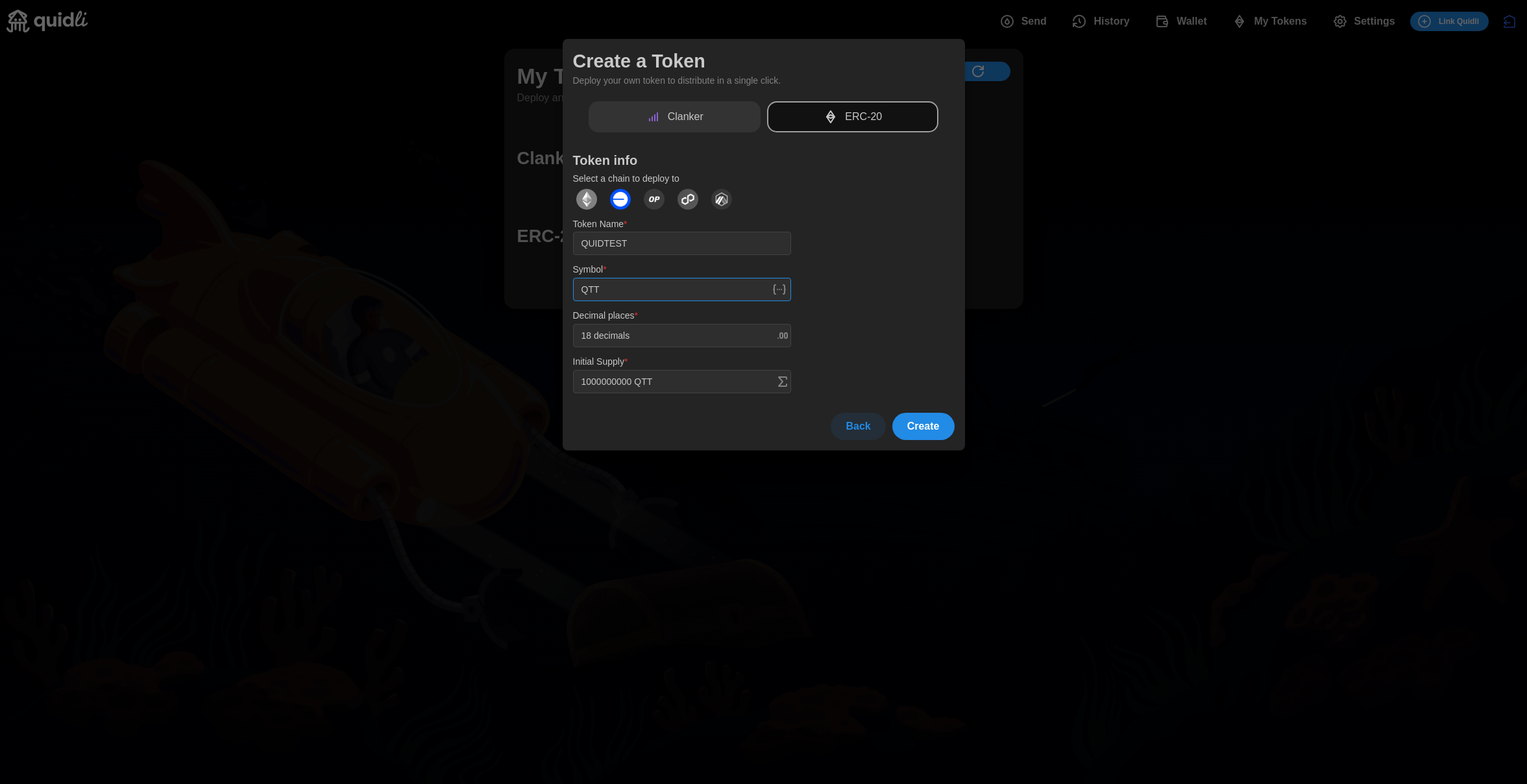
type input "QT"
type input "1000000000 QT"
type input "Q"
type input "1000000000 Q"
type input "QD"
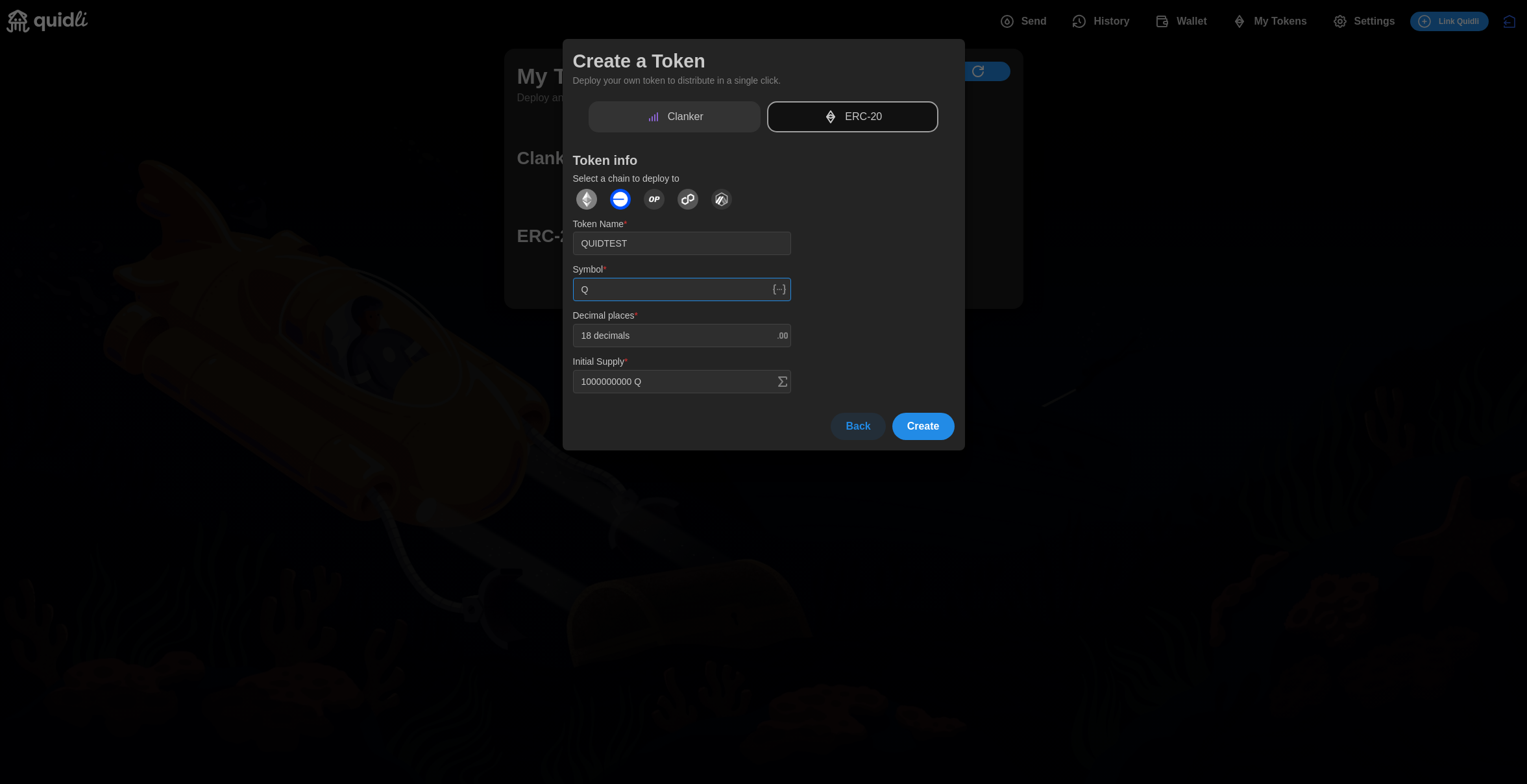
type input "1000000000 QD"
type input "QDT"
type input "1000000000 QDT"
type input "QDT"
click at [916, 414] on span "Create" at bounding box center [923, 426] width 33 height 26
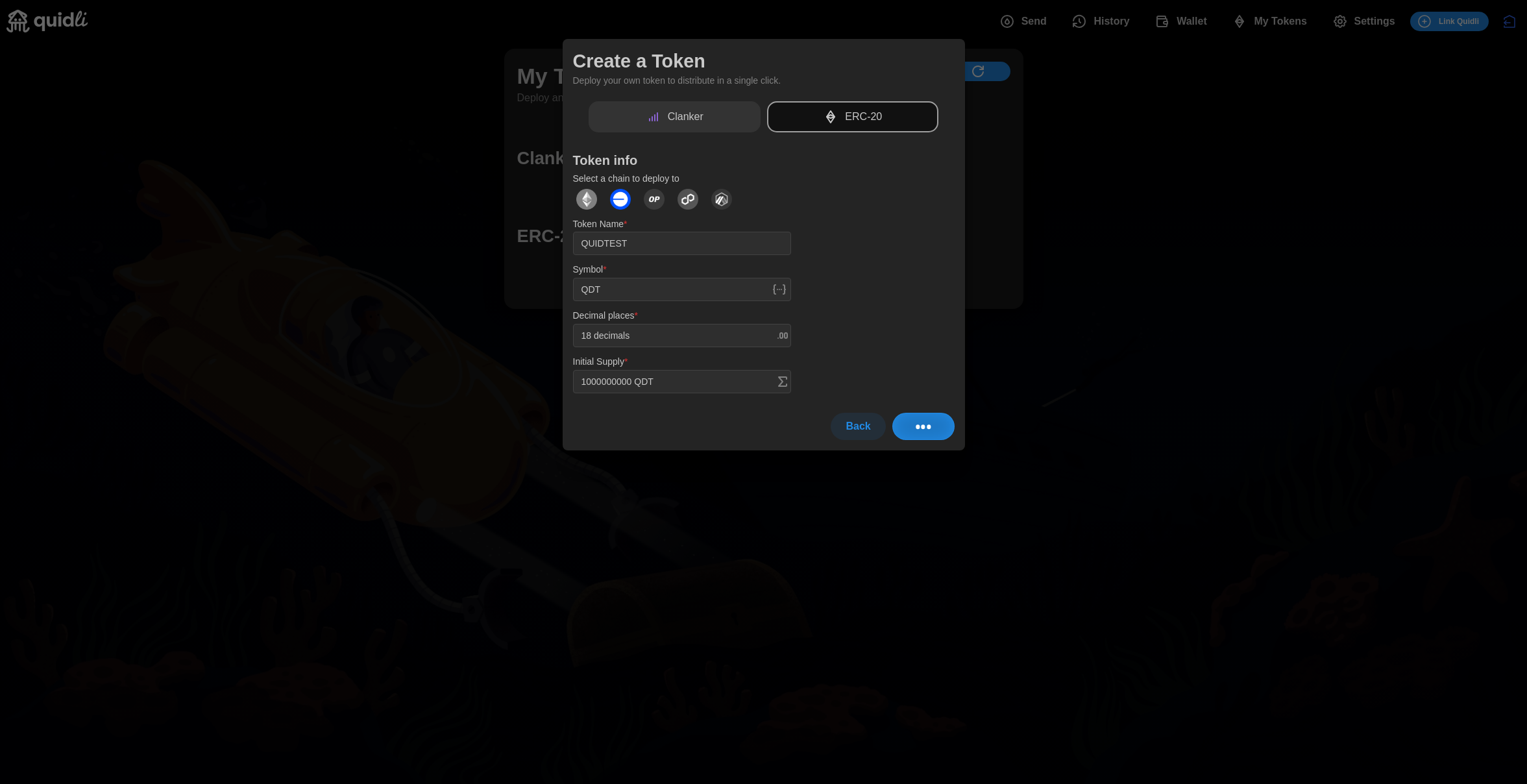
click at [1096, 367] on div at bounding box center [763, 392] width 1527 height 784
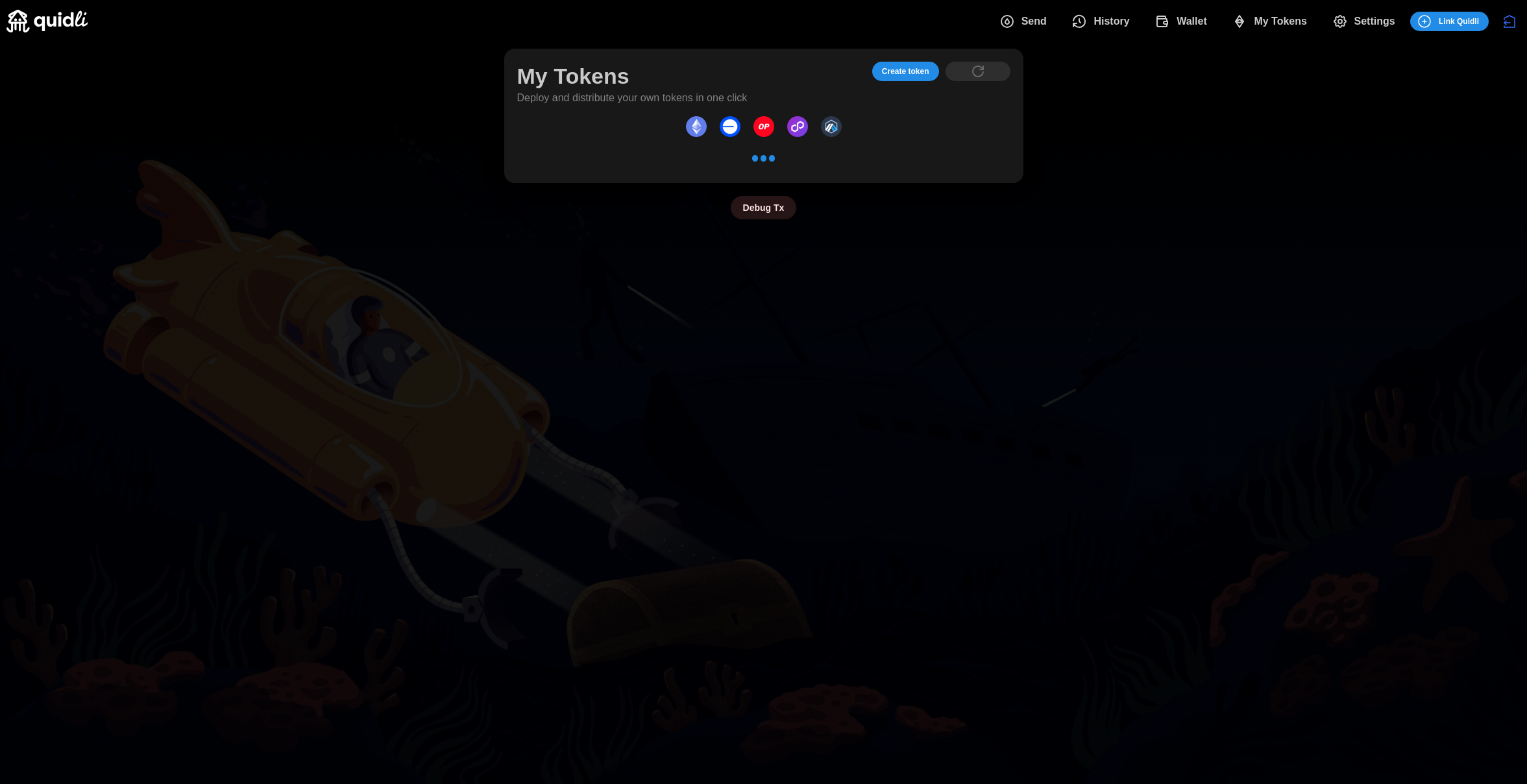
click at [759, 215] on span "Debug Tx" at bounding box center [764, 207] width 42 height 22
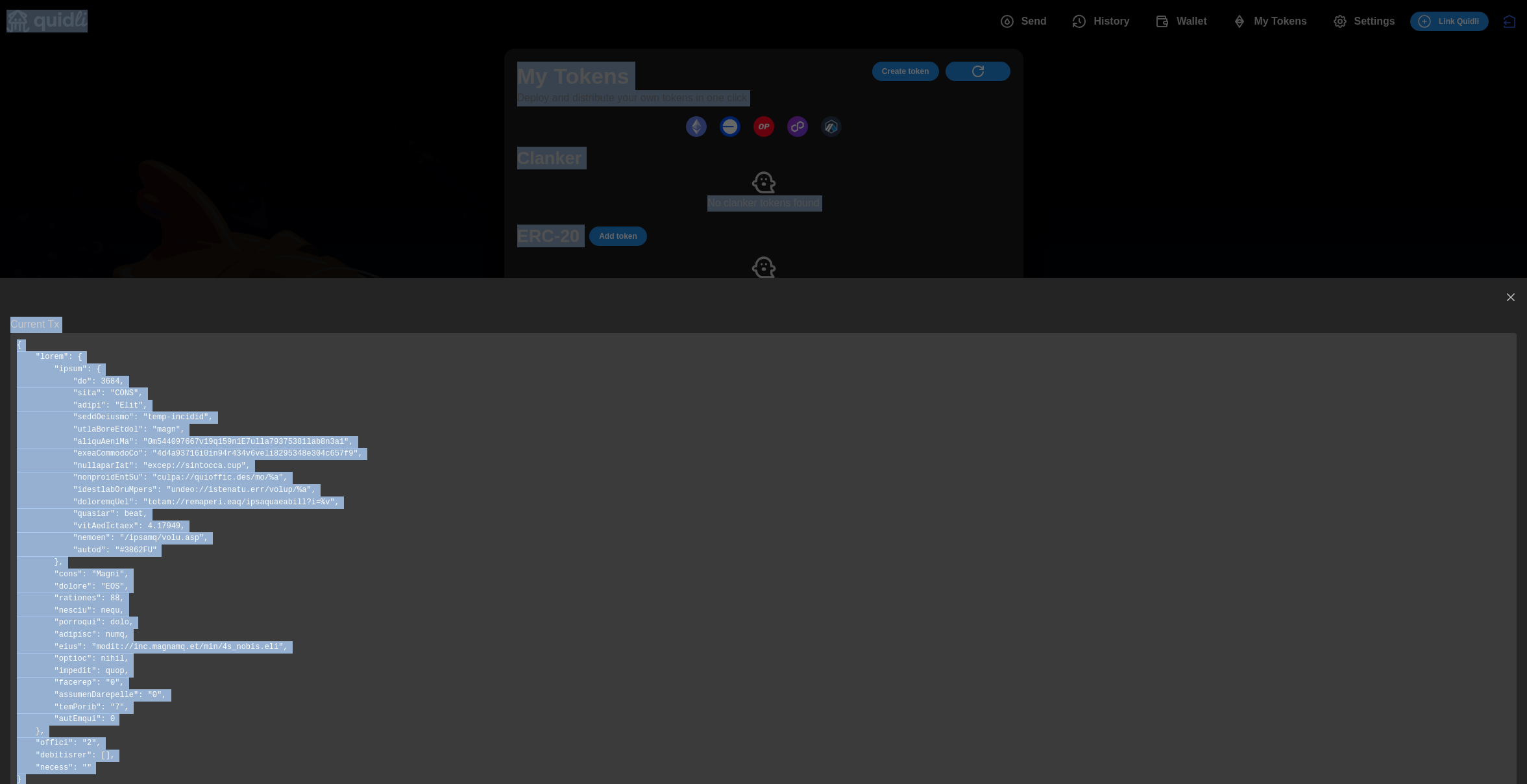
click at [1505, 295] on icon "button" at bounding box center [1510, 297] width 13 height 13
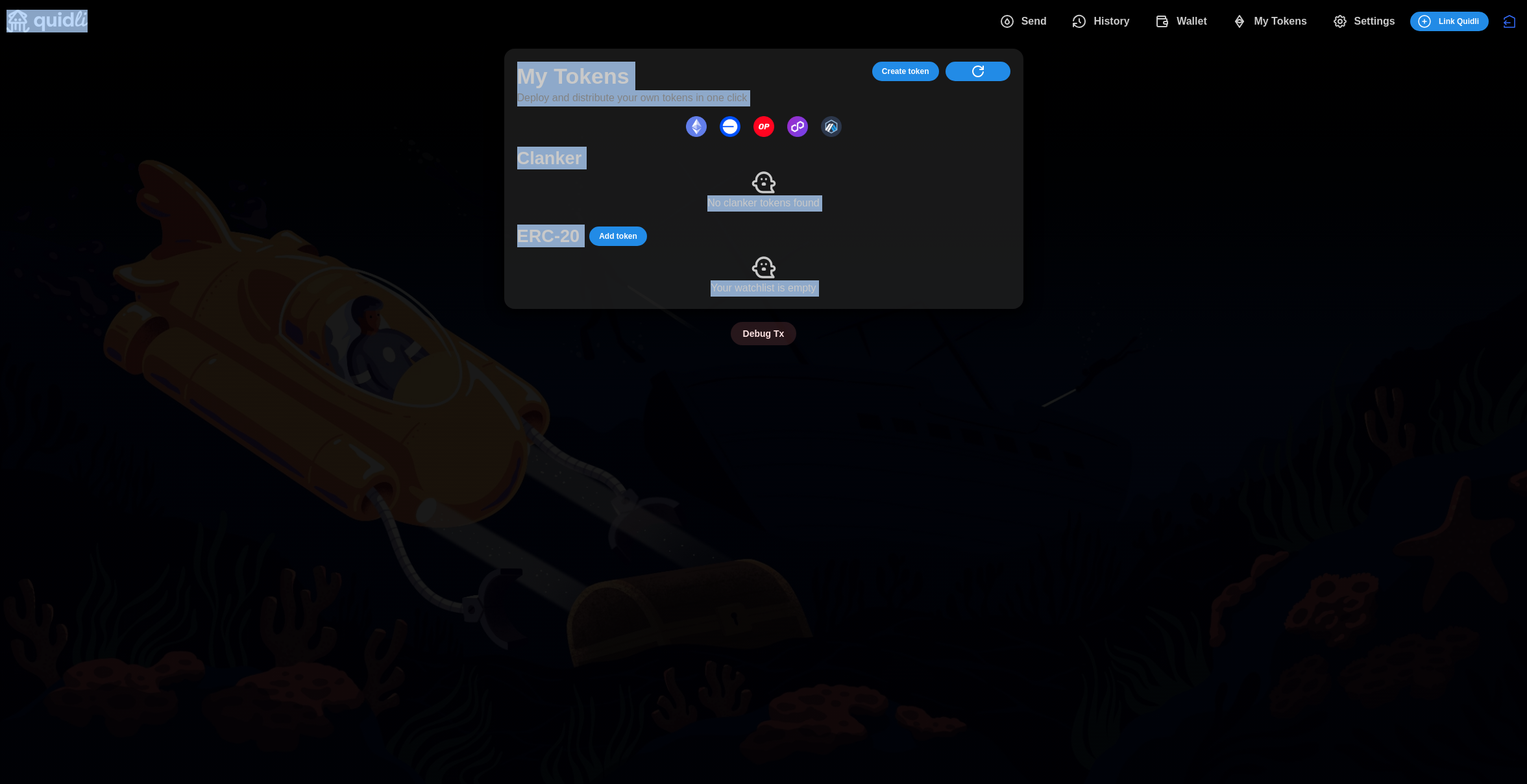
click at [1380, 24] on span "Settings" at bounding box center [1375, 21] width 41 height 26
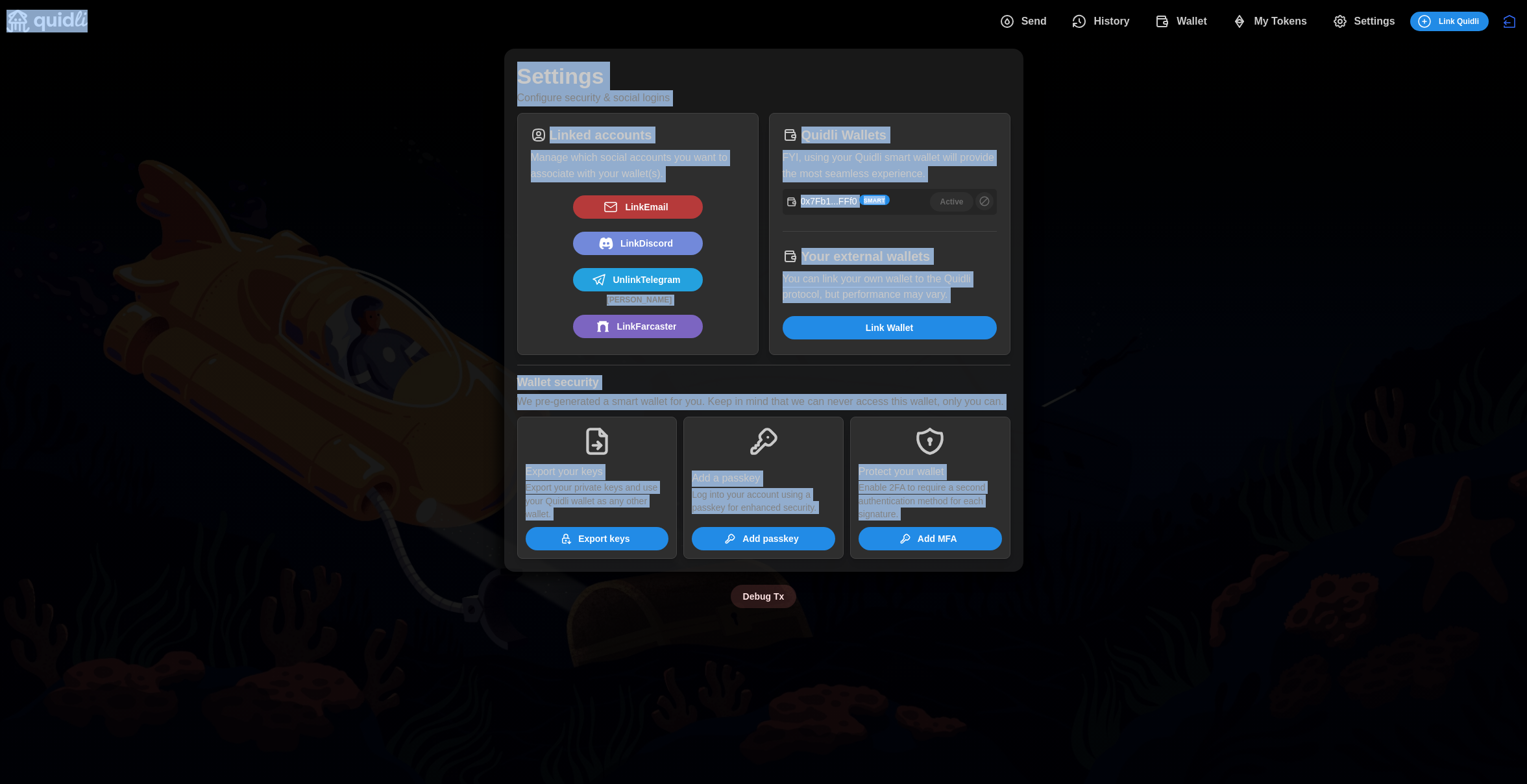
click at [760, 331] on div "Linked accounts Manage which social accounts you want to associate with your wa…" at bounding box center [638, 234] width 252 height 253
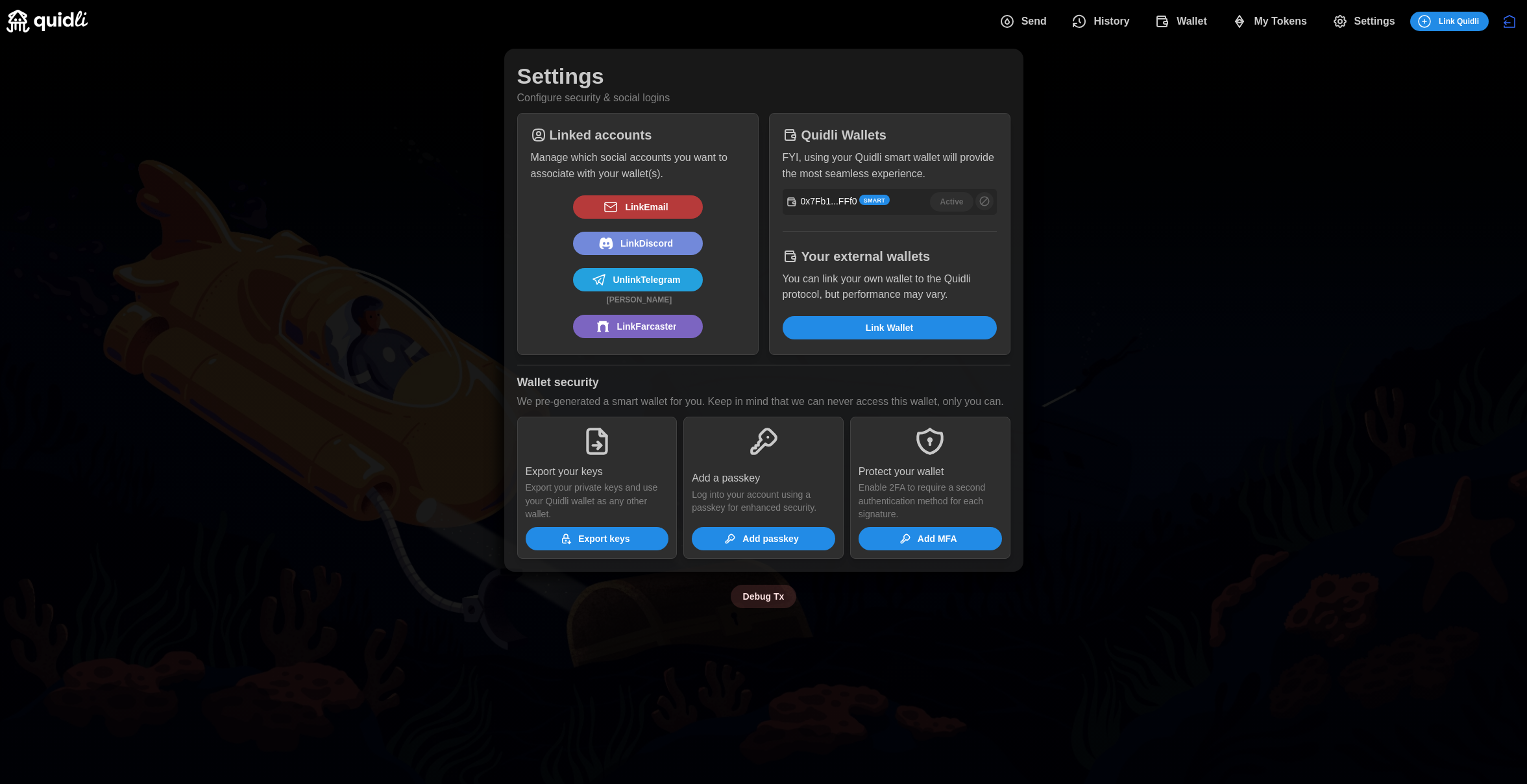
click at [780, 601] on span "Debug Tx" at bounding box center [764, 597] width 42 height 22
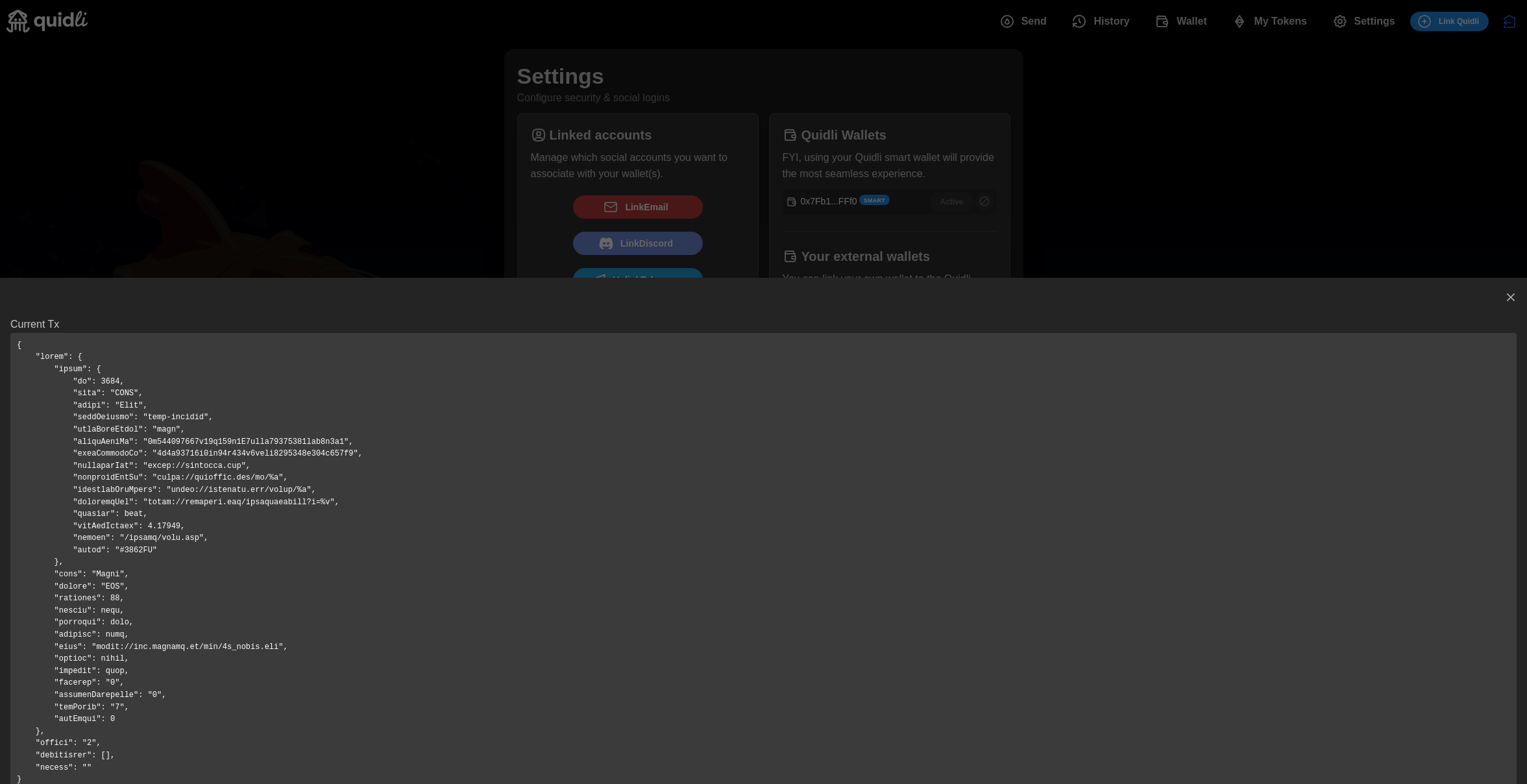
click at [785, 489] on pre at bounding box center [763, 563] width 1506 height 460
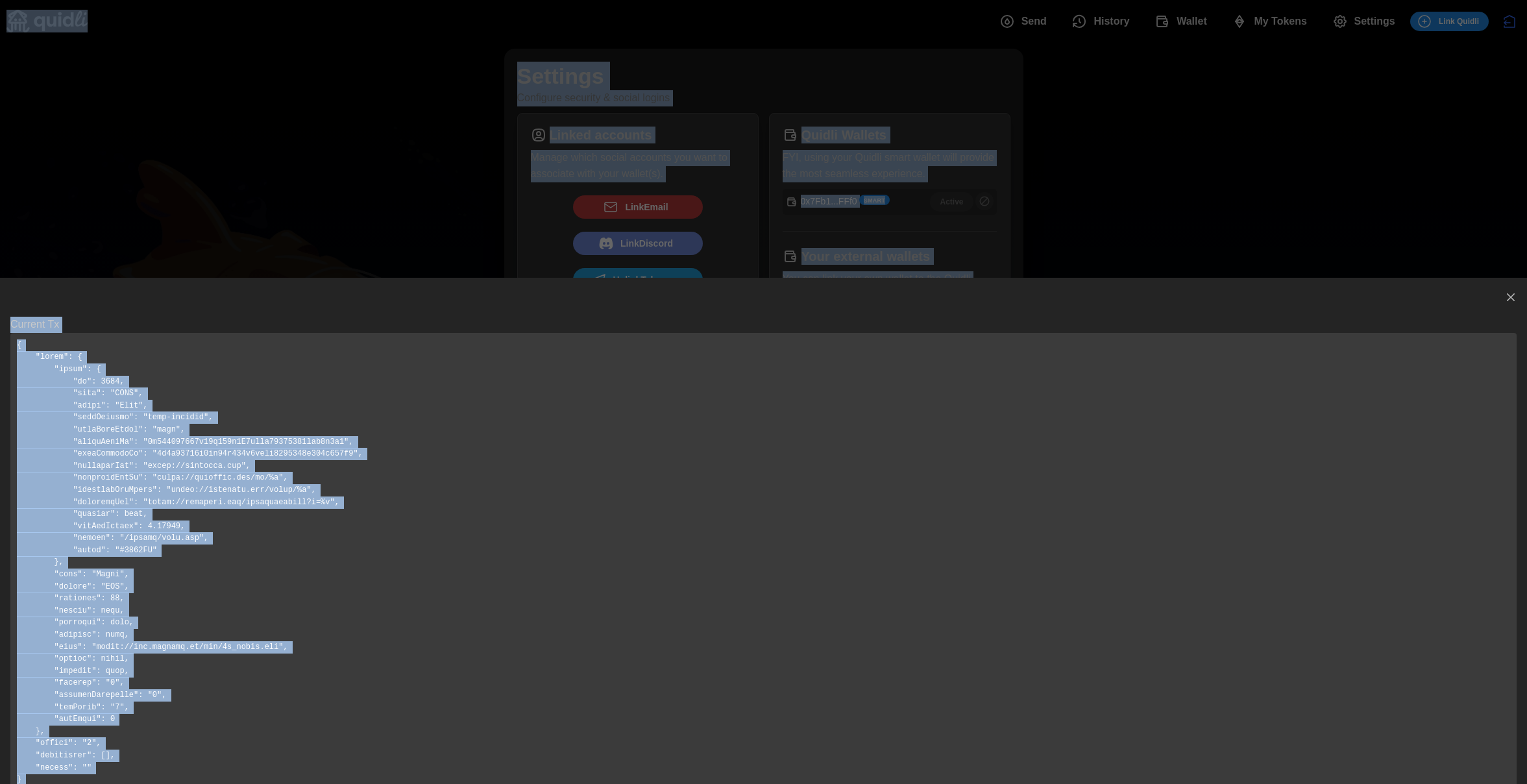
copy body "Send History Wallet My Tokens Settings Link Quidli Send History Wallet My Token…"
click at [719, 466] on pre at bounding box center [763, 563] width 1506 height 460
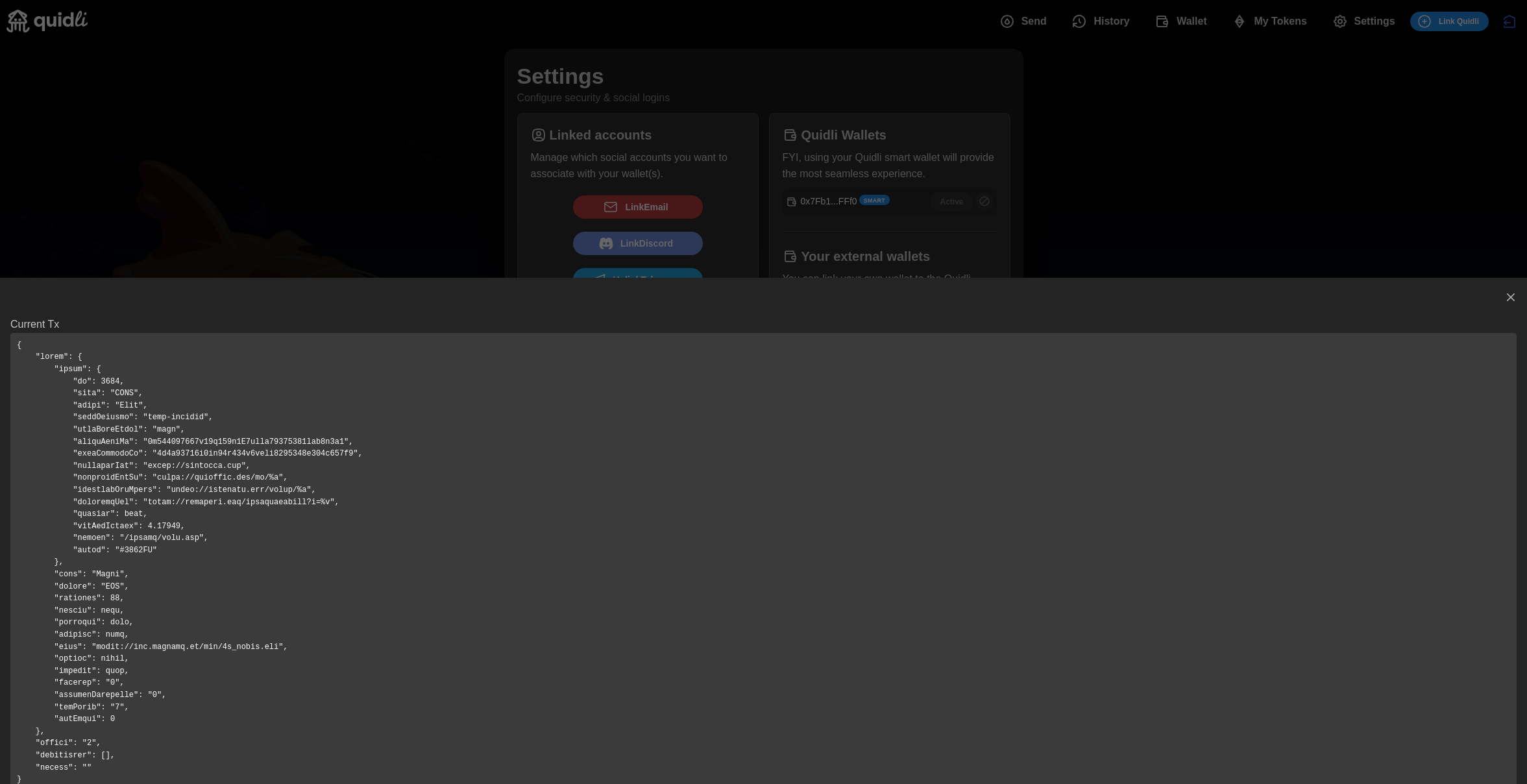
click at [134, 453] on pre at bounding box center [763, 563] width 1506 height 460
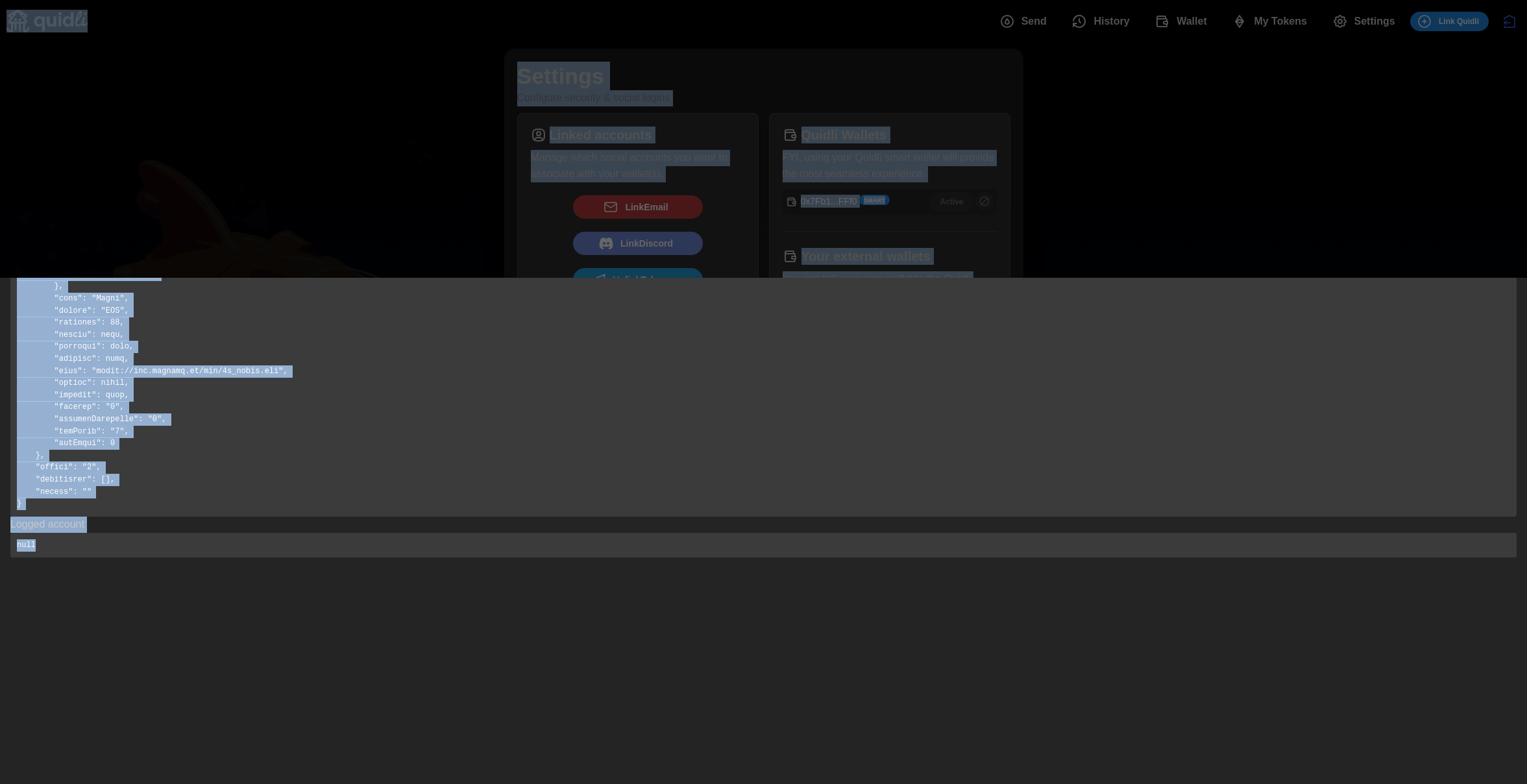
scroll to position [278, 0]
click at [91, 539] on pre "null" at bounding box center [763, 543] width 1506 height 25
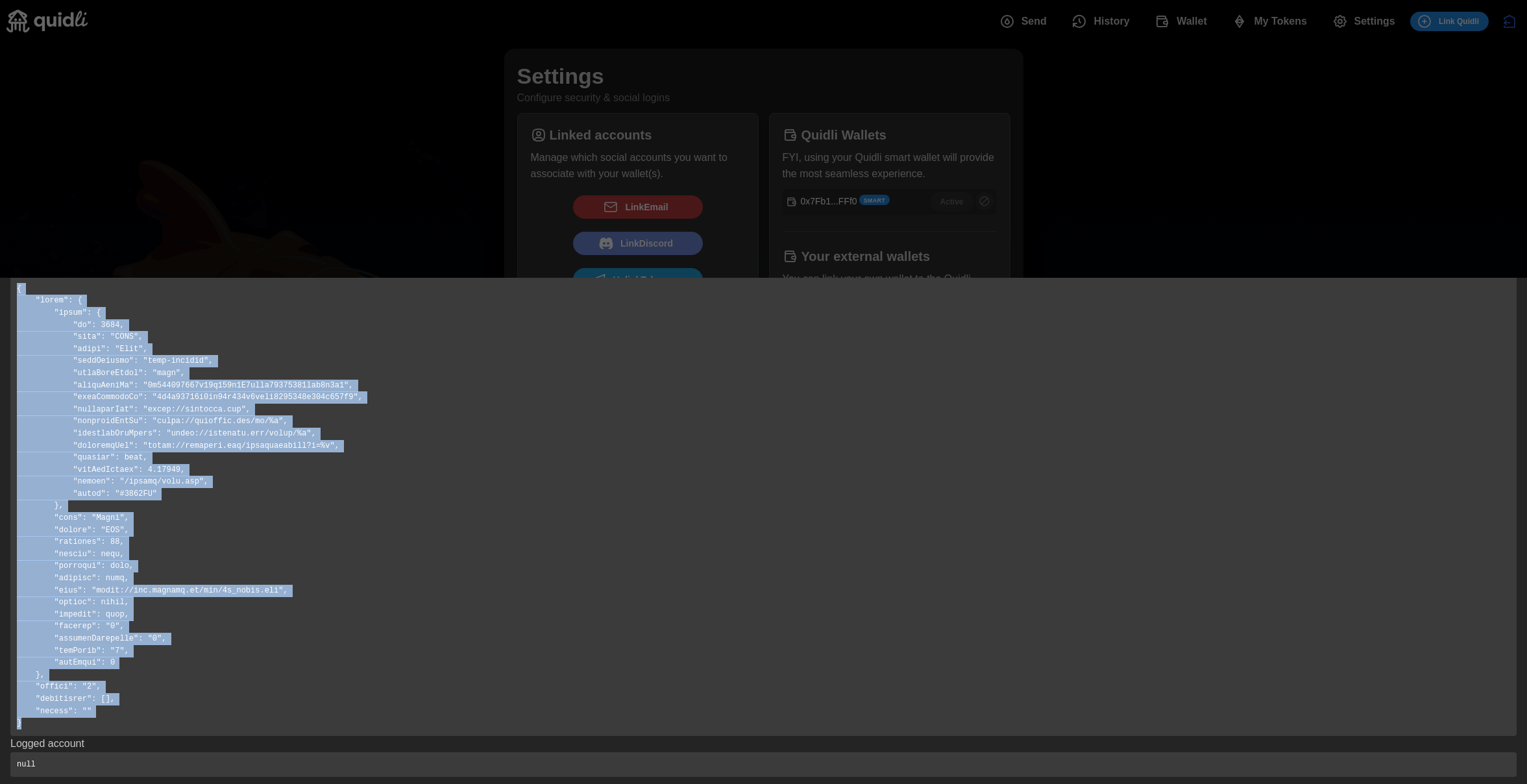
scroll to position [0, 0]
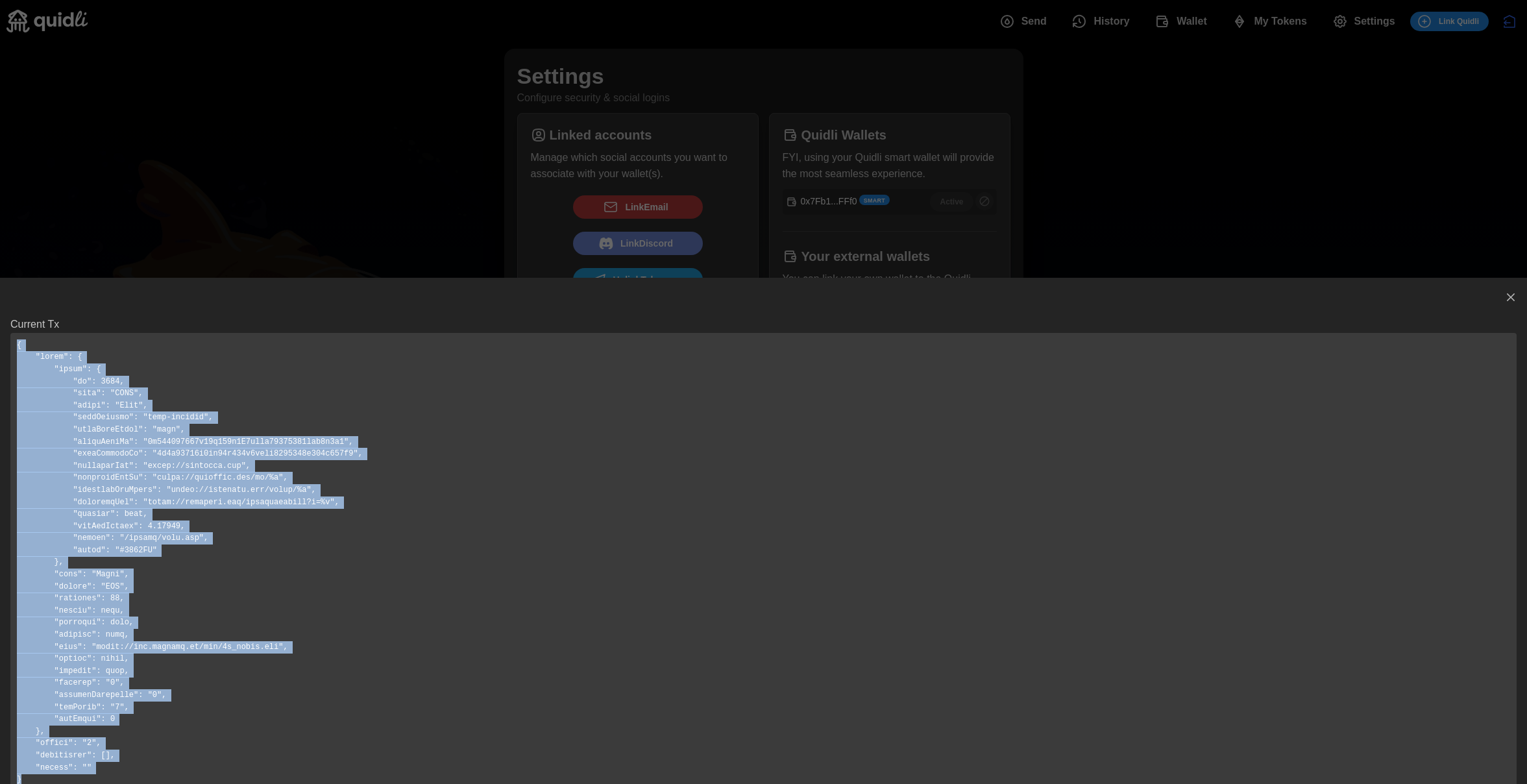
drag, startPoint x: 77, startPoint y: 501, endPoint x: 17, endPoint y: 343, distance: 169.0
click at [17, 343] on pre at bounding box center [763, 563] width 1506 height 460
copy pre "{ "token": { "chain": { "id": 8453, "code": "BASE", "label": "Base", "codeAlche…"
click at [1504, 298] on icon "button" at bounding box center [1510, 297] width 13 height 13
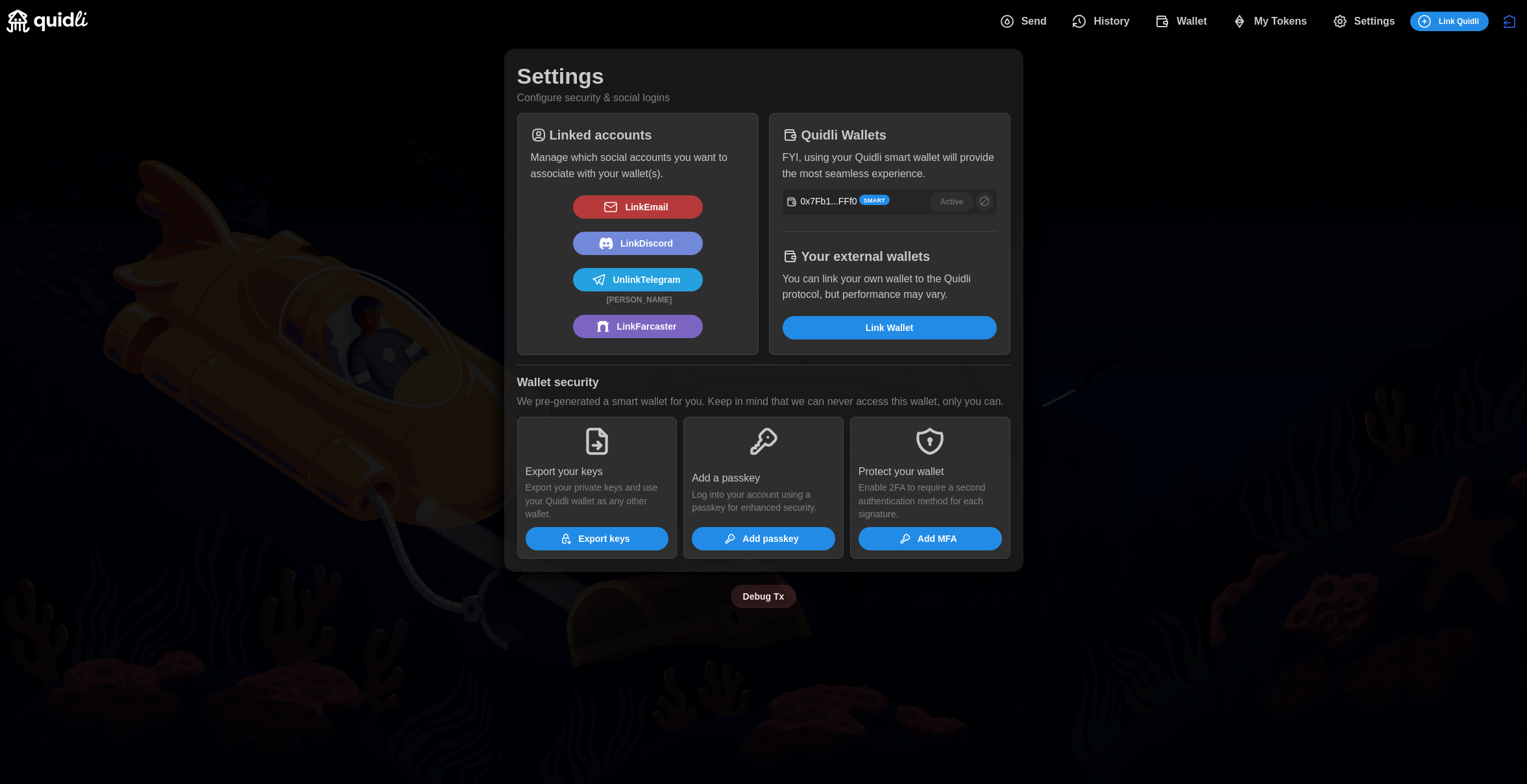
click at [1364, 229] on div "Settings Configure security & social logins Linked accounts Manage which social…" at bounding box center [763, 329] width 1527 height 572
